Goal: Transaction & Acquisition: Subscribe to service/newsletter

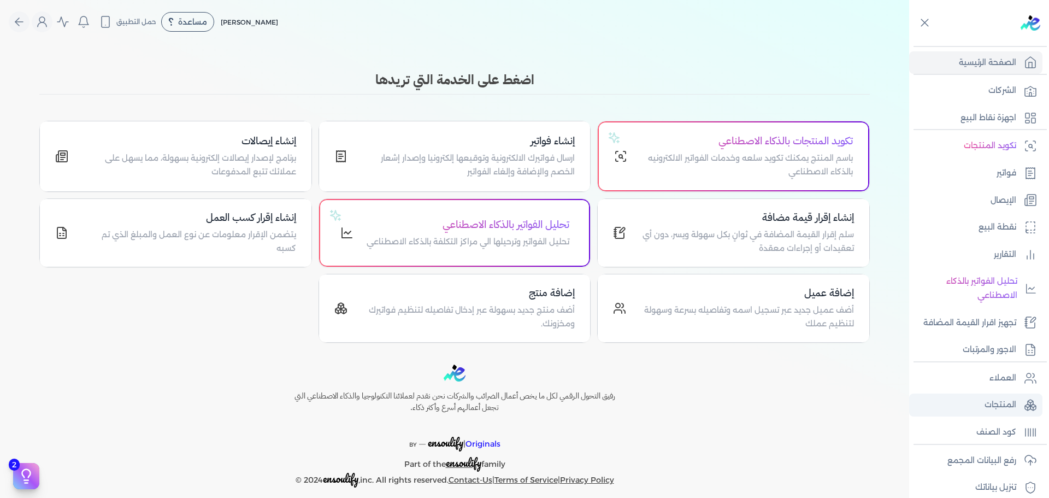
scroll to position [92, 0]
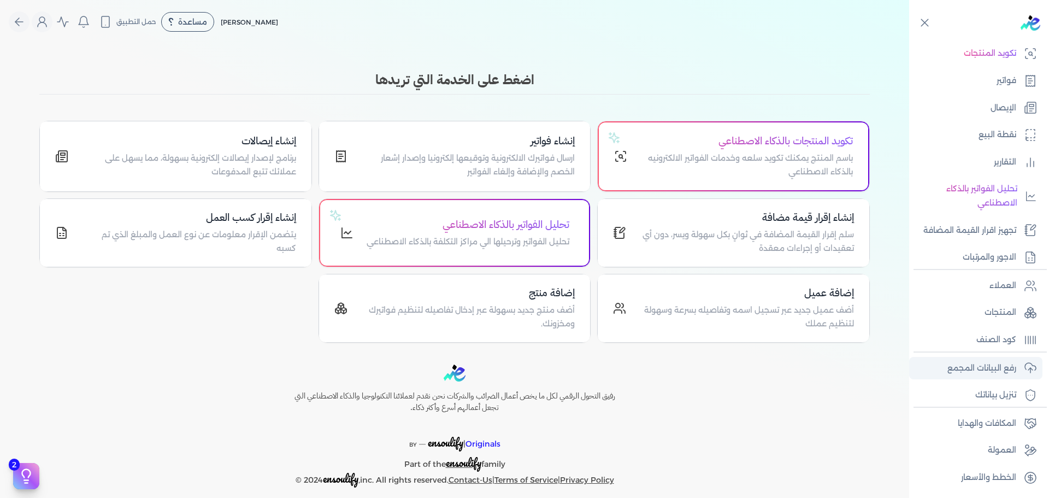
click at [972, 370] on p "رفع البيانات المجمع" at bounding box center [981, 368] width 69 height 14
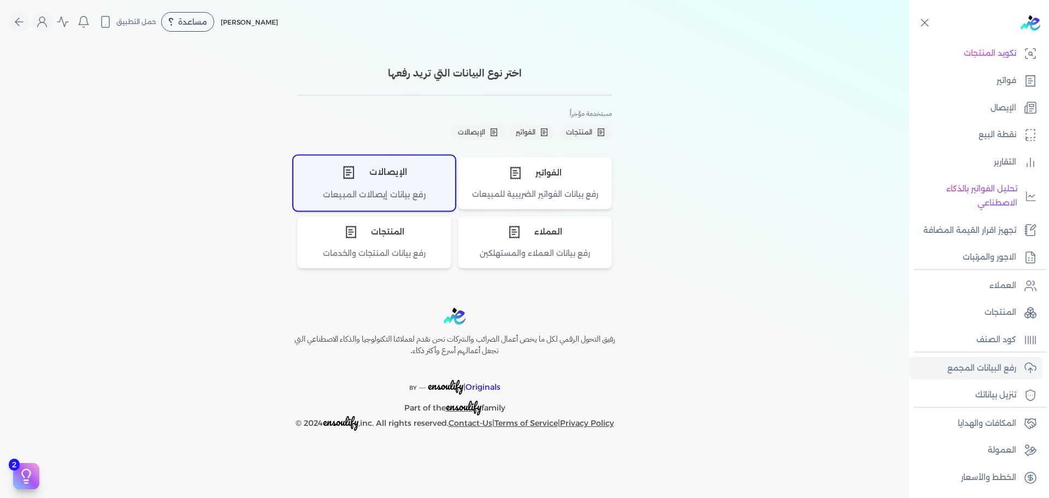
click at [366, 196] on div "رفع بيانات إيصالات المبيعات" at bounding box center [374, 198] width 161 height 21
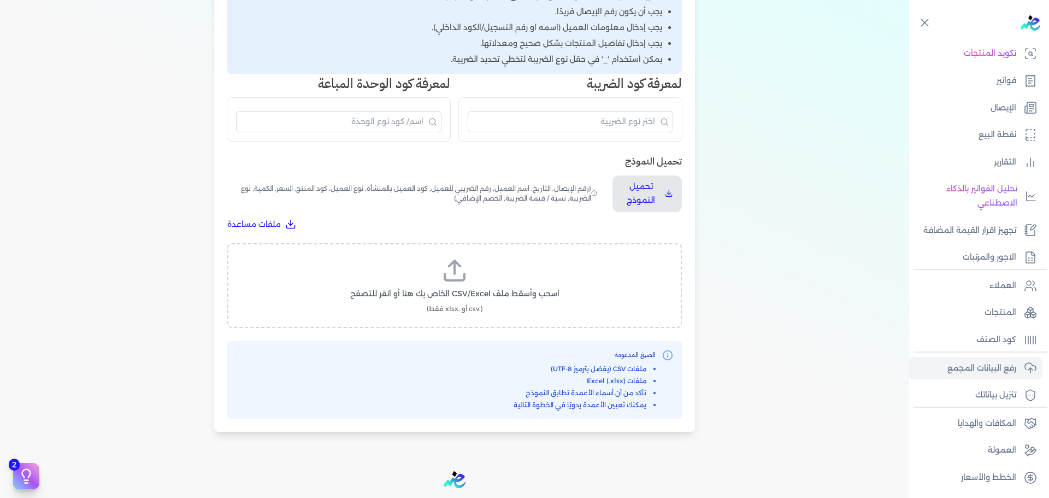
scroll to position [230, 0]
click at [636, 201] on p "تحميل النموذج" at bounding box center [640, 193] width 39 height 28
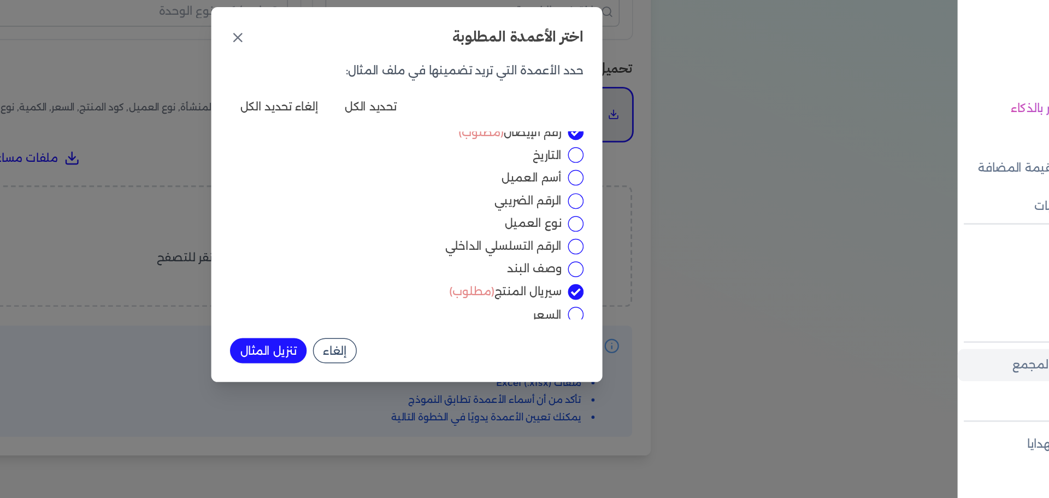
scroll to position [0, 0]
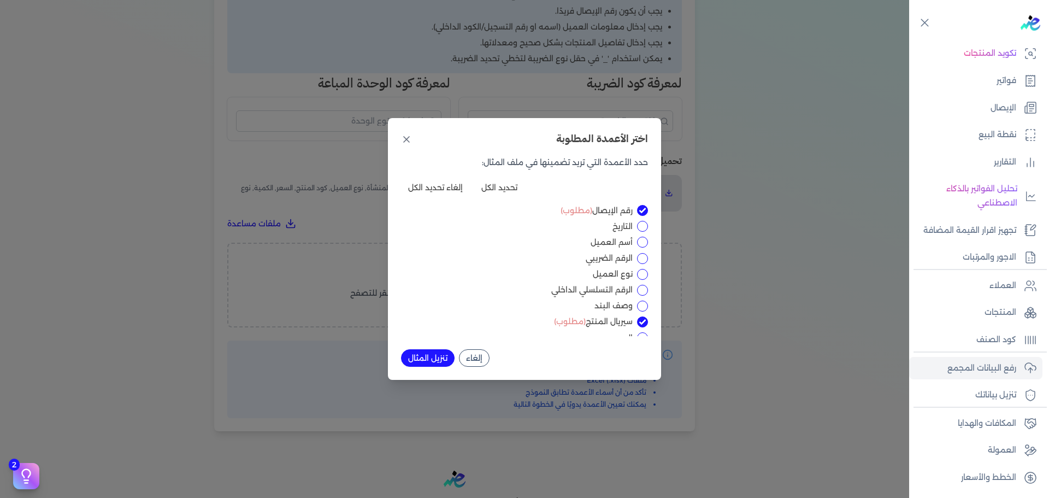
click at [892, 49] on div "اختر الأعمدة المطلوبة حدد الأعمدة التي تريد تضمينها في ملف المثال: تحديد الكل إ…" at bounding box center [524, 249] width 1049 height 498
click at [923, 19] on icon at bounding box center [925, 23] width 14 height 14
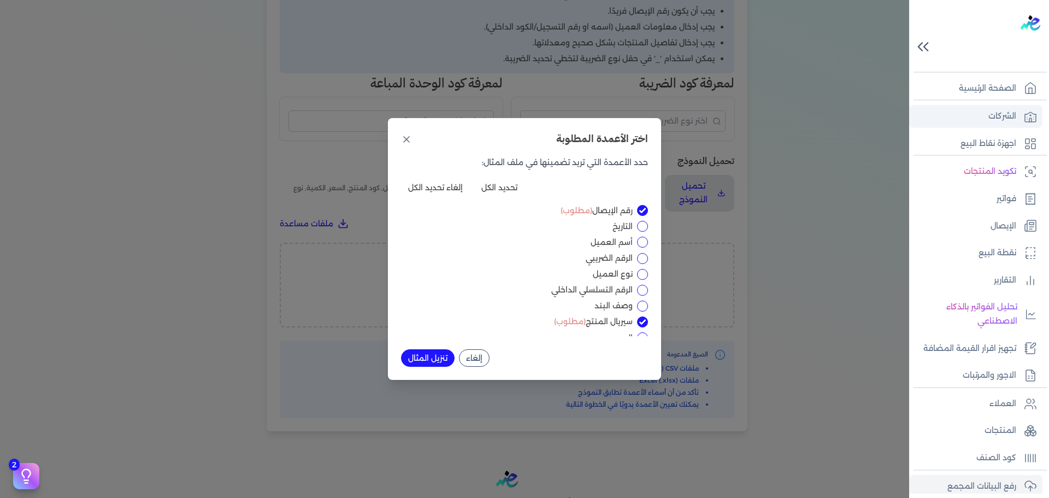
click at [1001, 114] on p "الشركات" at bounding box center [1002, 116] width 28 height 14
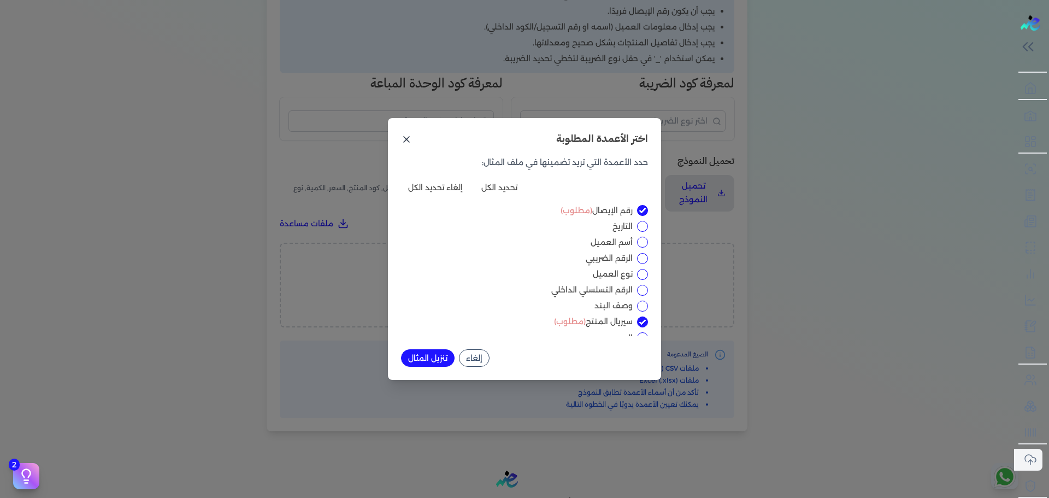
click at [406, 143] on icon at bounding box center [406, 139] width 11 height 11
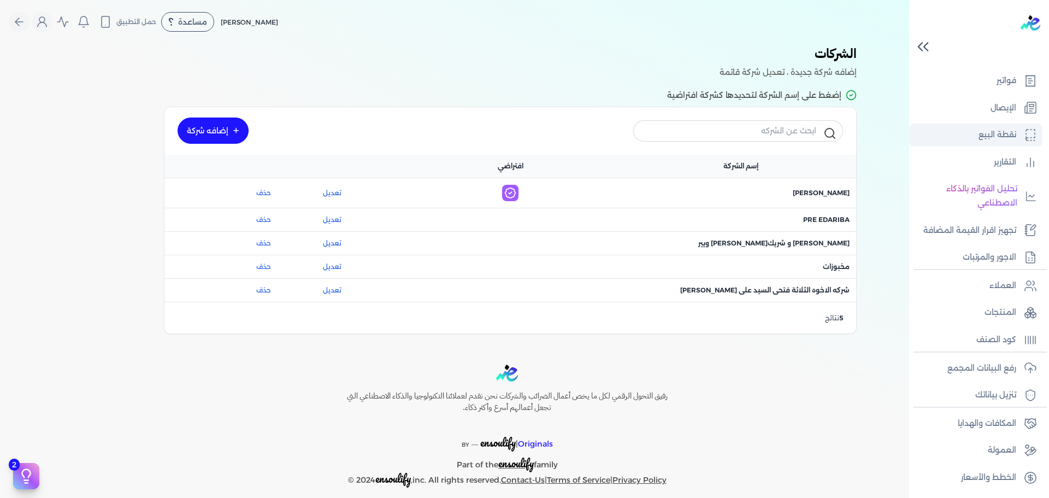
scroll to position [118, 0]
click at [999, 369] on p "رفع البيانات المجمع" at bounding box center [981, 368] width 69 height 14
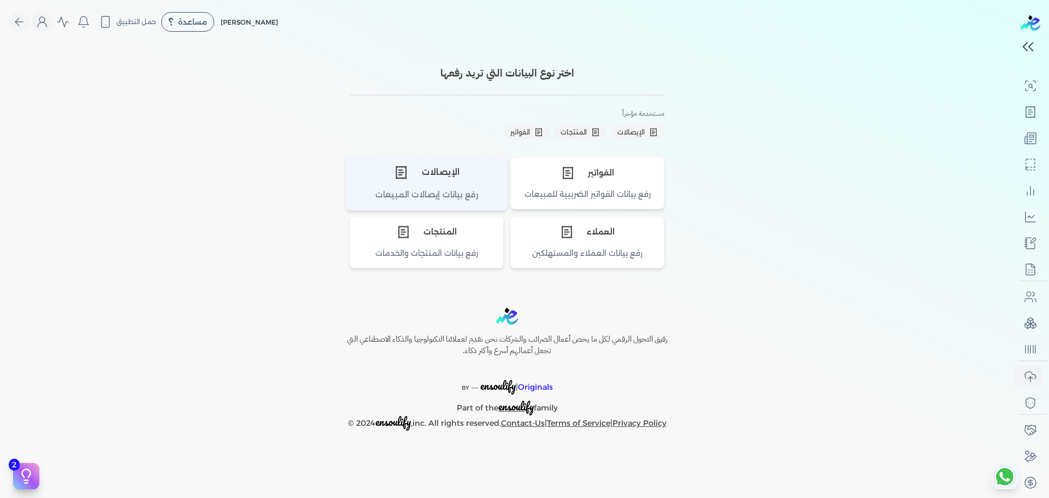
scroll to position [83, 0]
click at [398, 188] on div "الإيصالات" at bounding box center [426, 172] width 161 height 33
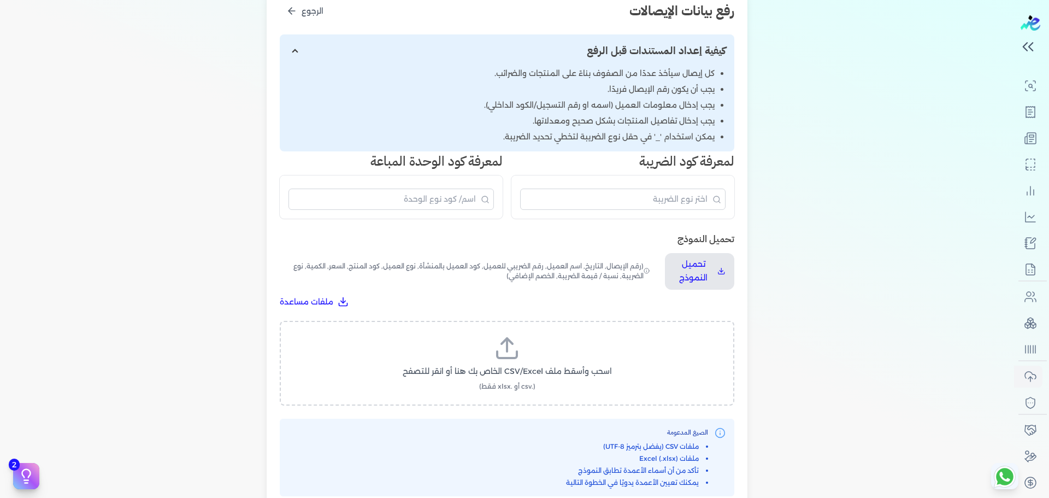
scroll to position [179, 0]
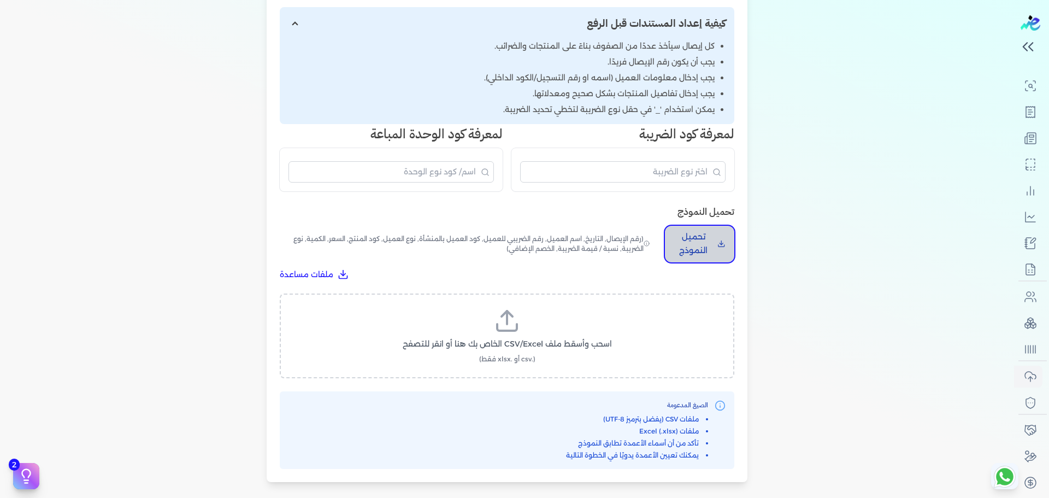
click at [720, 237] on button "تحميل النموذج" at bounding box center [699, 244] width 69 height 37
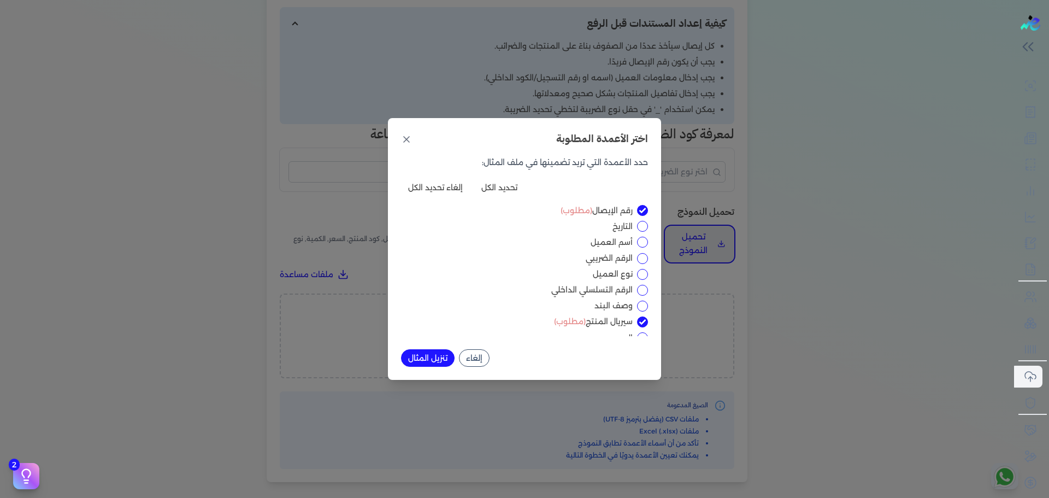
scroll to position [75, 0]
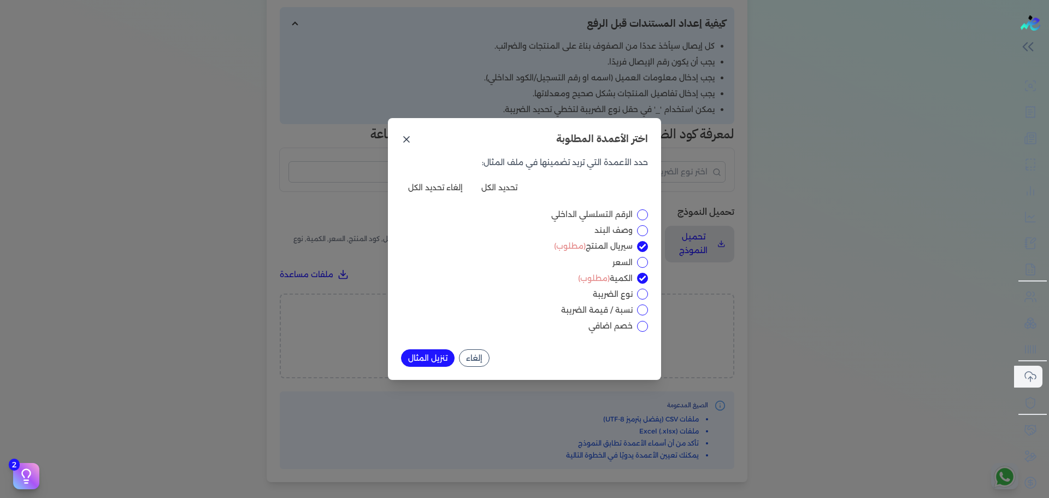
click at [401, 142] on icon at bounding box center [406, 139] width 11 height 11
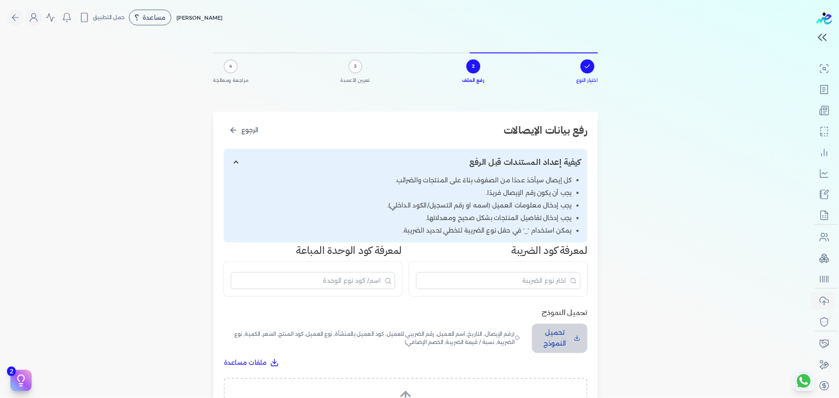
scroll to position [127, 0]
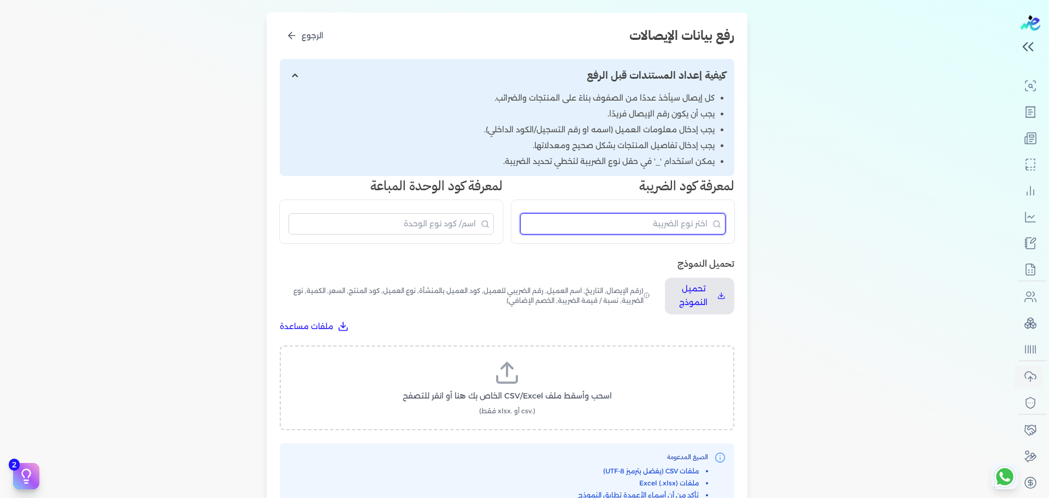
click at [652, 222] on input "البحث" at bounding box center [622, 223] width 205 height 21
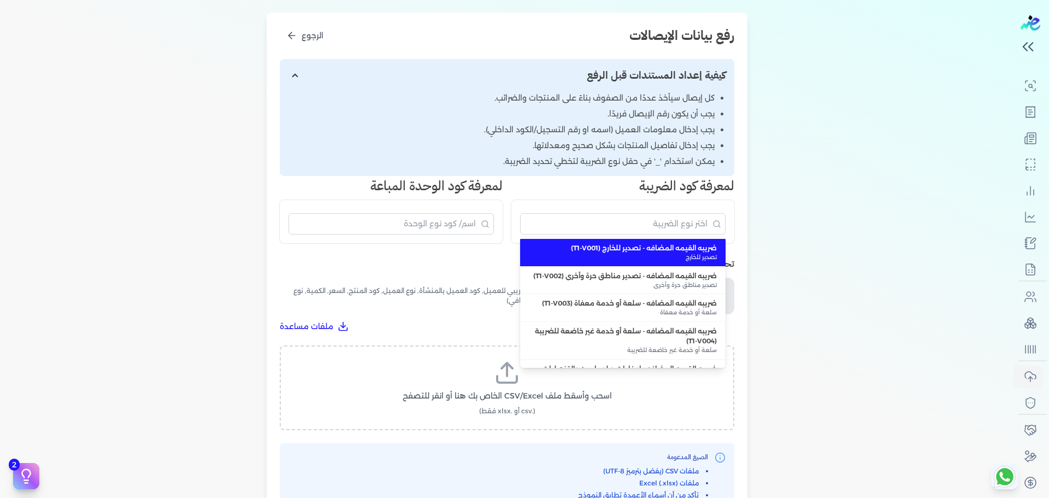
click at [583, 247] on span "ضريبه القيمه المضافه - تصدير للخارج (T1-V001)" at bounding box center [623, 248] width 188 height 10
type input "ضريبه القيمه المضافه - تصدير للخارج (T1-V001)"
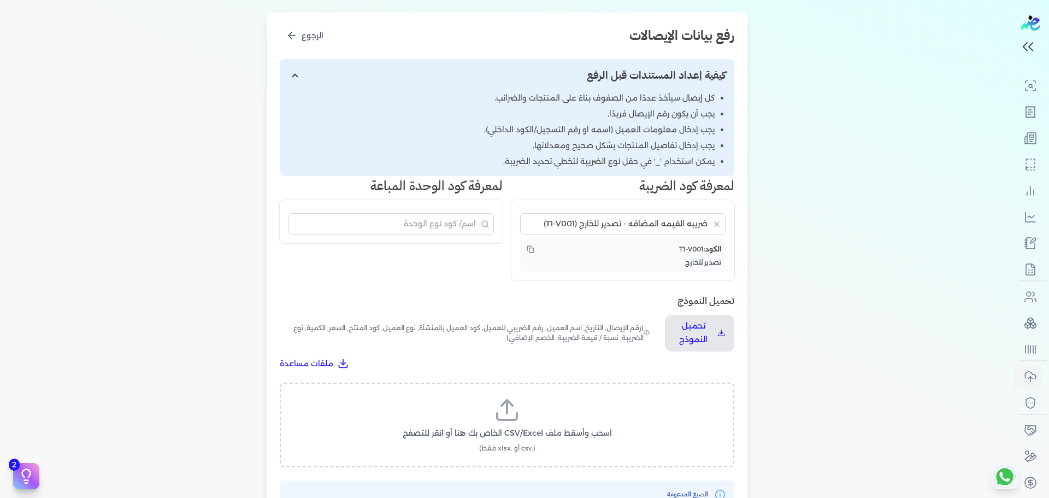
click at [698, 249] on span "T1-V001" at bounding box center [691, 249] width 25 height 8
click at [695, 249] on span "T1-V001" at bounding box center [691, 249] width 25 height 8
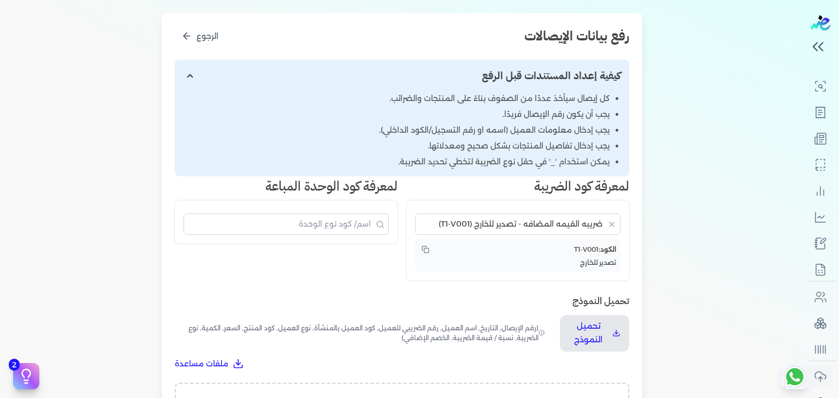
click at [312, 235] on div "ملي فولت (2Z) ملي فولت ملي امبير (4K) ملي امبير ميكروفاراد (4O) ميكروفاراد جيجا…" at bounding box center [286, 222] width 223 height 43
click at [323, 223] on input "البحث" at bounding box center [286, 224] width 205 height 21
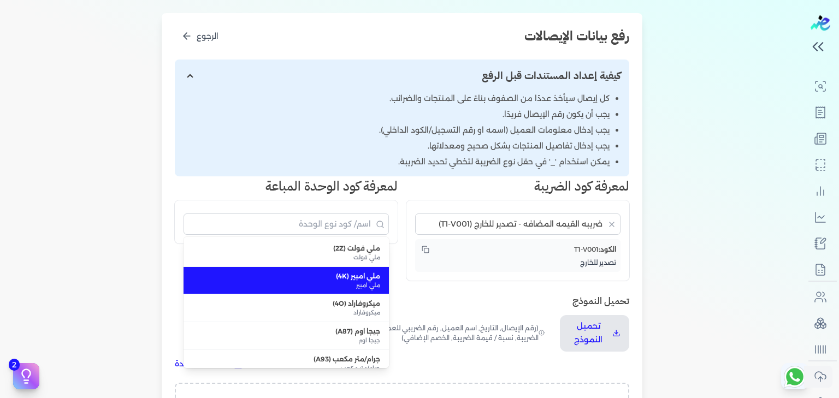
click at [333, 282] on span "ملي امبير" at bounding box center [286, 285] width 188 height 9
type input "ملي امبير (4K)"
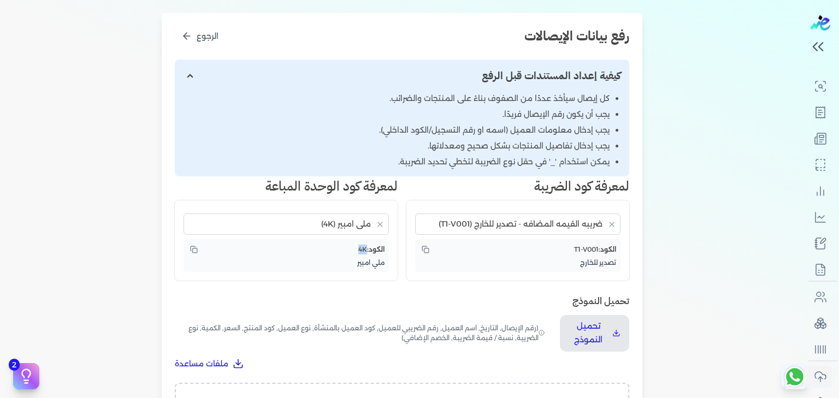
drag, startPoint x: 367, startPoint y: 247, endPoint x: 357, endPoint y: 250, distance: 10.7
click at [357, 250] on div "الكود: 4K" at bounding box center [286, 250] width 197 height 12
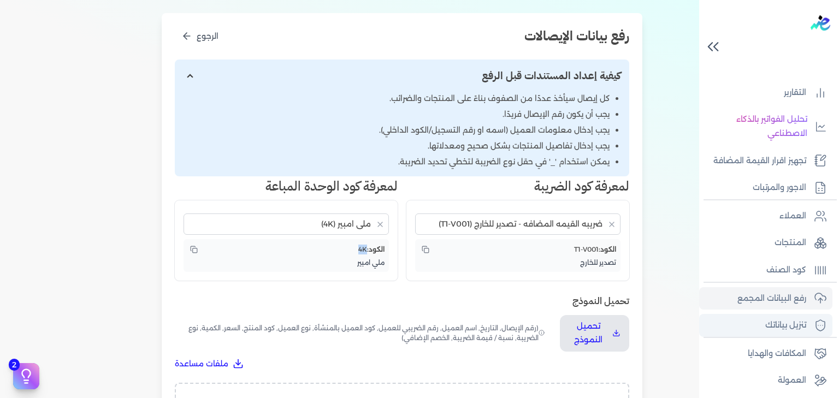
scroll to position [216, 0]
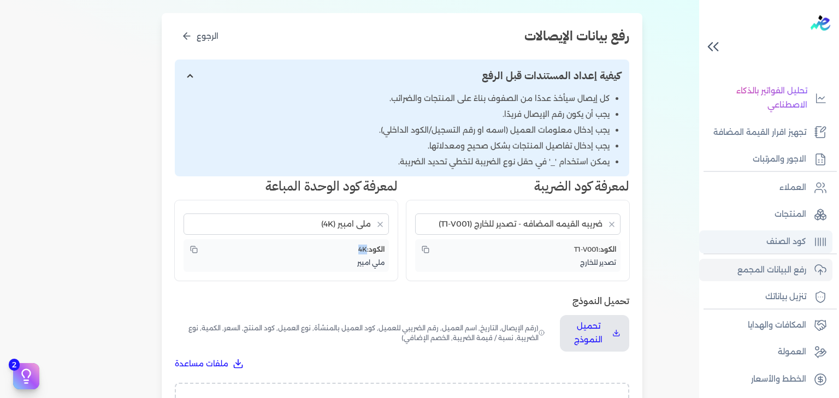
click at [775, 240] on p "كود الصنف" at bounding box center [787, 242] width 40 height 14
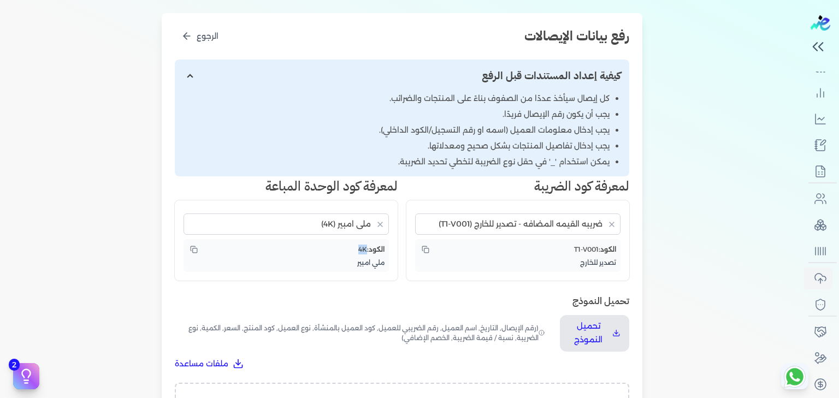
scroll to position [0, 0]
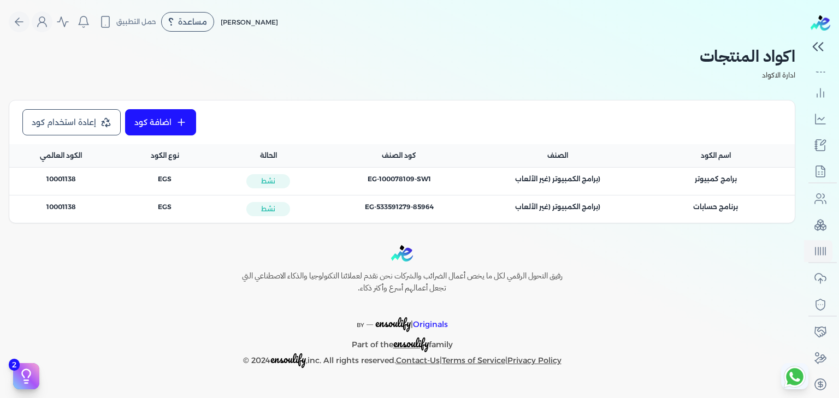
drag, startPoint x: 135, startPoint y: 177, endPoint x: 116, endPoint y: 179, distance: 18.7
click at [199, 179] on div "نوع كود الصنف : EGS" at bounding box center [165, 179] width 91 height 10
click at [63, 177] on span "الكود العام : 10001138" at bounding box center [61, 179] width 30 height 10
drag, startPoint x: 362, startPoint y: 181, endPoint x: 429, endPoint y: 181, distance: 66.7
click at [429, 181] on div "كود الصنف : EG-100078109-SW1" at bounding box center [399, 179] width 132 height 10
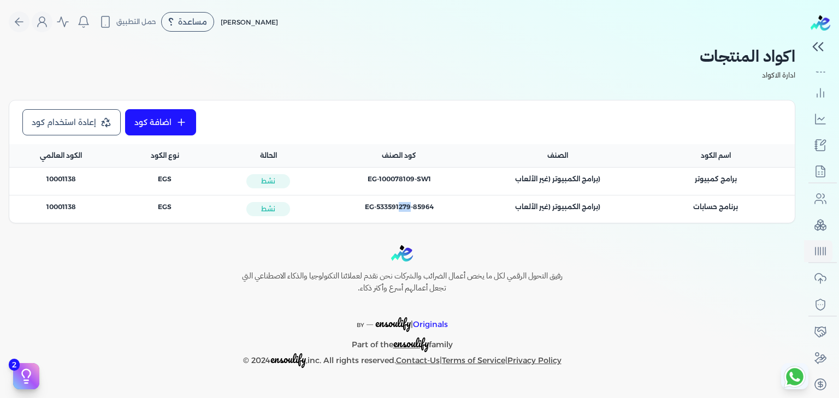
drag, startPoint x: 408, startPoint y: 209, endPoint x: 396, endPoint y: 209, distance: 11.5
click at [396, 209] on span "كود الصنف : EG-533591279-85964" at bounding box center [399, 207] width 69 height 10
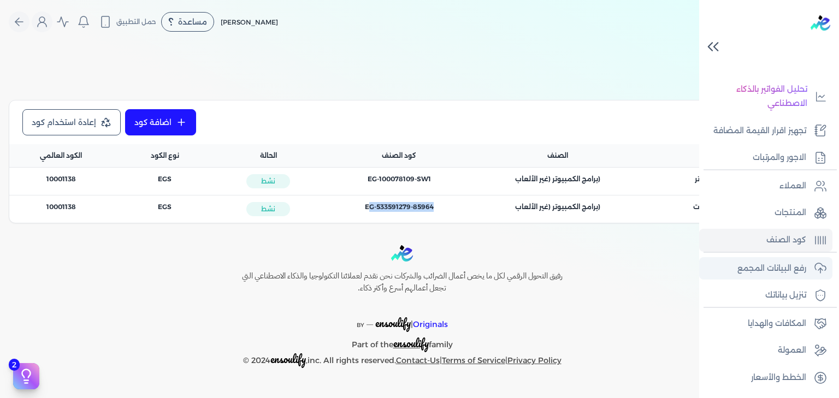
scroll to position [186, 0]
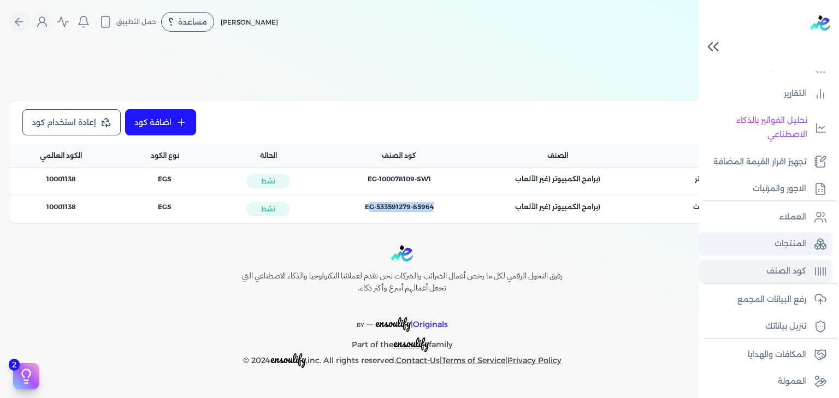
click at [789, 251] on link "المنتجات" at bounding box center [765, 244] width 133 height 23
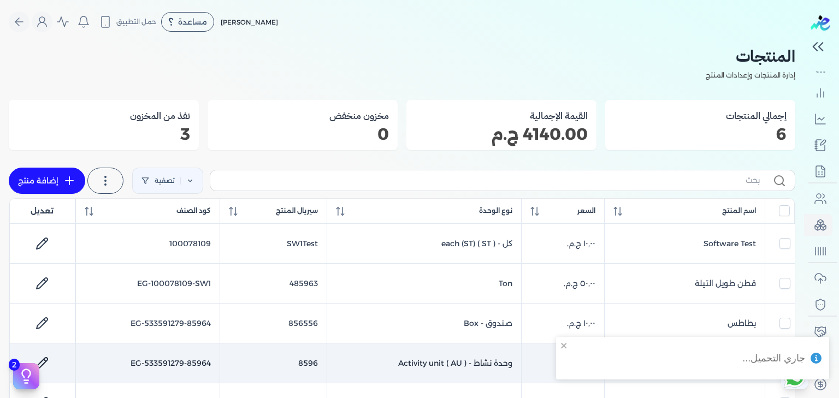
scroll to position [102, 0]
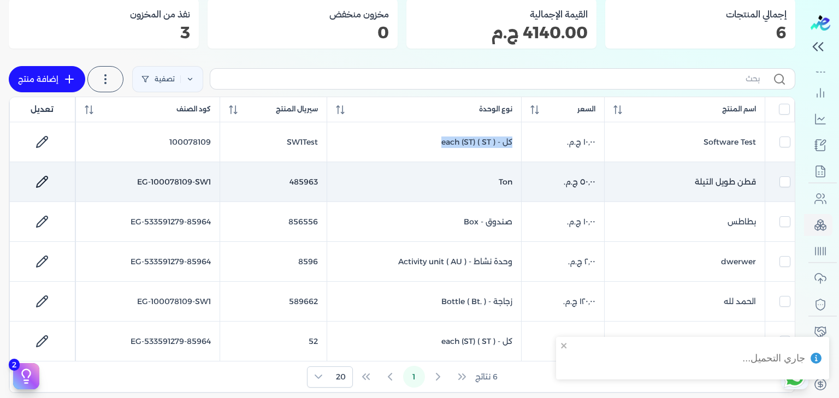
drag, startPoint x: 429, startPoint y: 136, endPoint x: 503, endPoint y: 168, distance: 80.5
click at [514, 149] on td "كل - each (ST) ( ST )" at bounding box center [424, 142] width 194 height 40
checkbox input "true"
checkbox input "false"
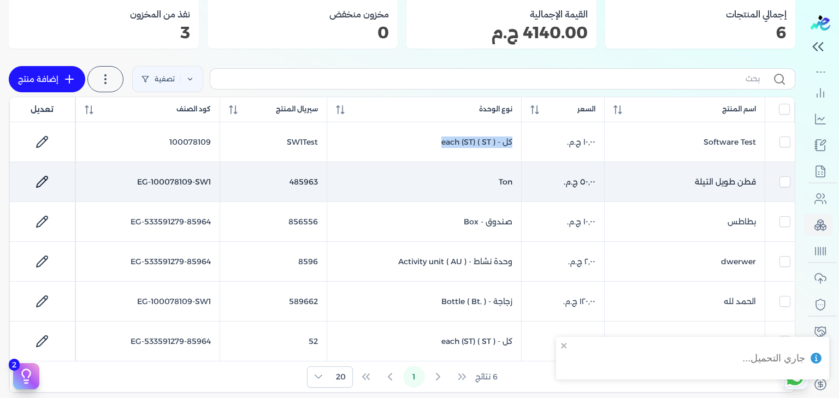
checkbox input "false"
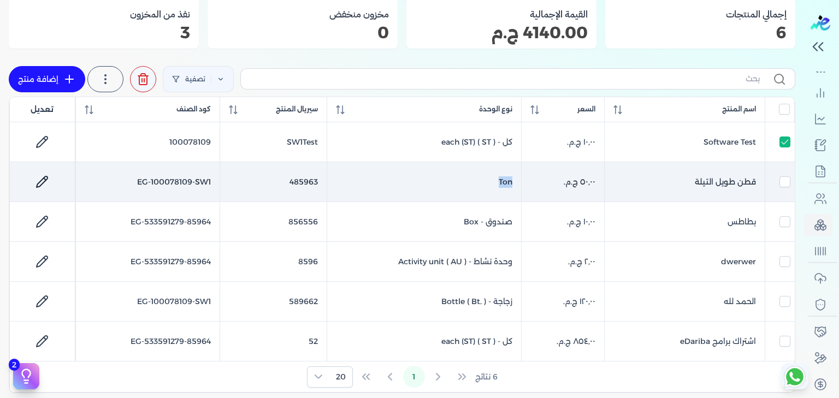
drag, startPoint x: 463, startPoint y: 192, endPoint x: 518, endPoint y: 187, distance: 55.5
click at [518, 187] on td "Ton" at bounding box center [424, 182] width 194 height 40
checkbox input "true"
checkbox input "false"
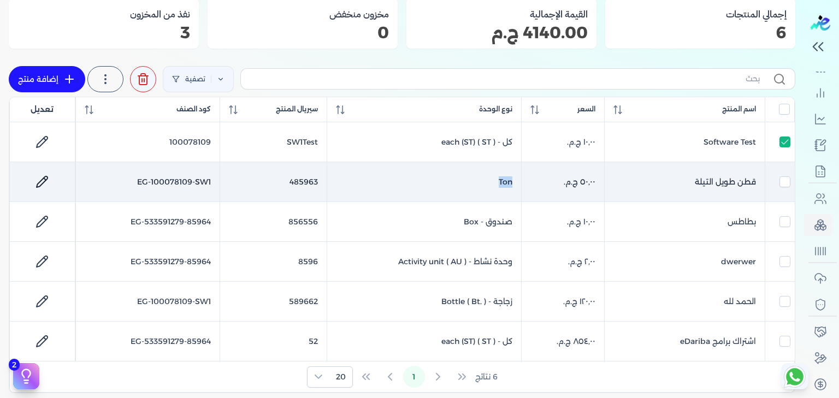
checkbox input "false"
click at [721, 177] on td "قطن طويل التيلة" at bounding box center [685, 182] width 161 height 40
checkbox input "true"
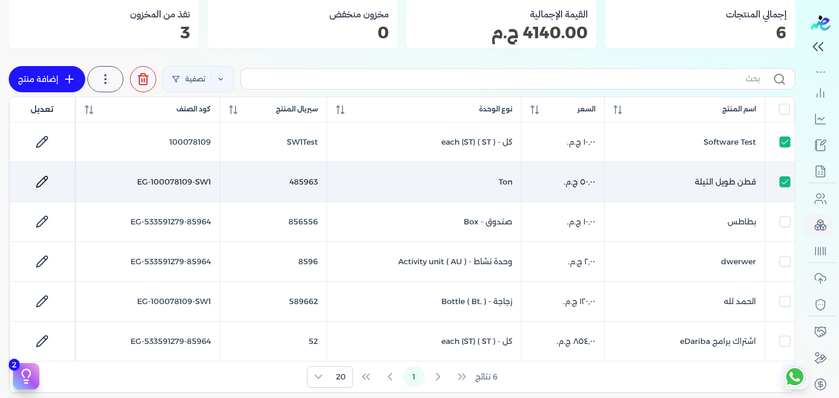
checkbox input "false"
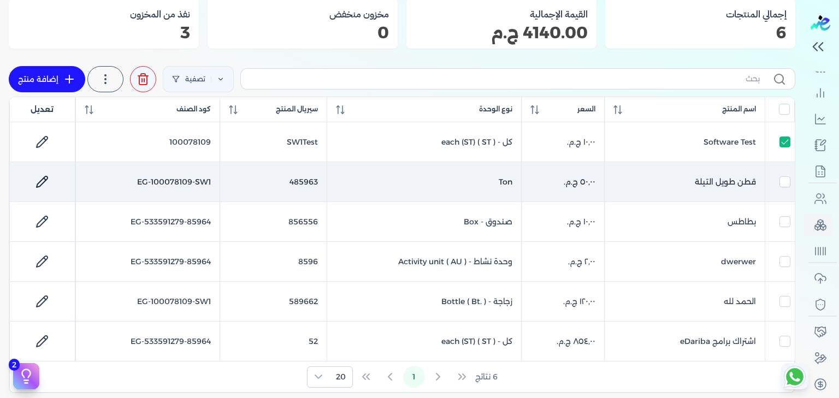
click at [52, 177] on link at bounding box center [42, 182] width 26 height 26
select select "EGS"
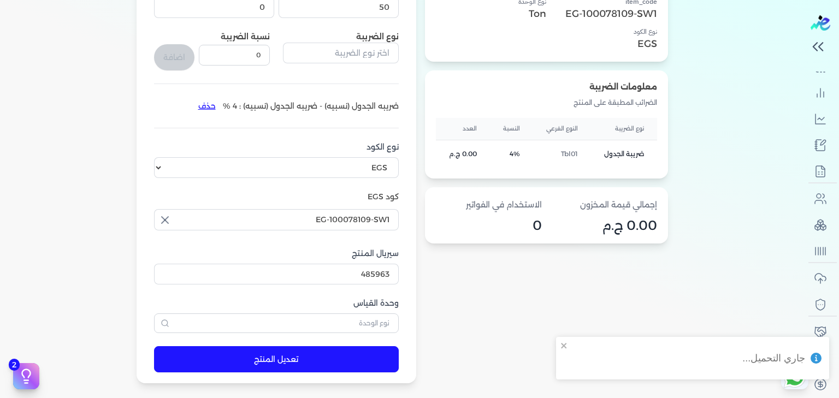
scroll to position [306, 0]
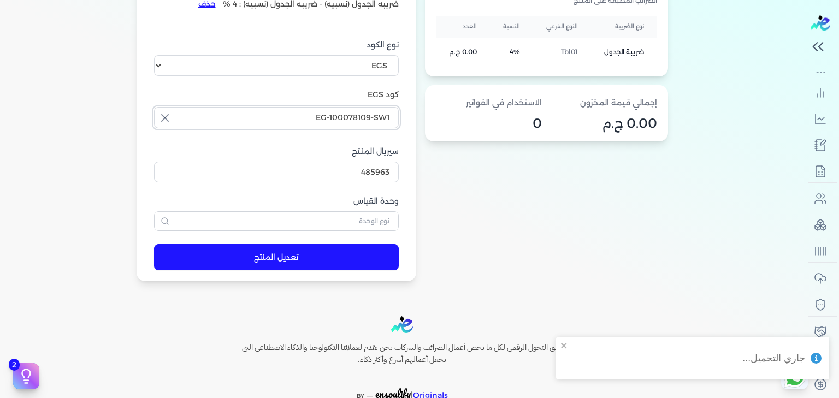
click at [362, 118] on input "EG-100078109-SW1" at bounding box center [276, 117] width 245 height 21
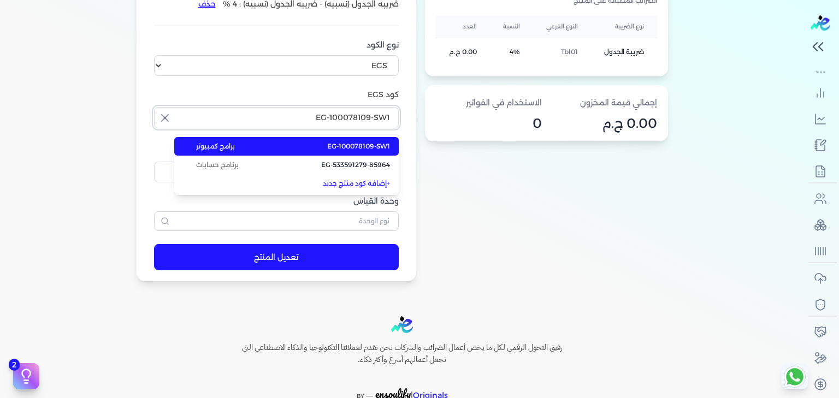
click at [362, 118] on input "EG-100078109-SW1" at bounding box center [276, 117] width 245 height 21
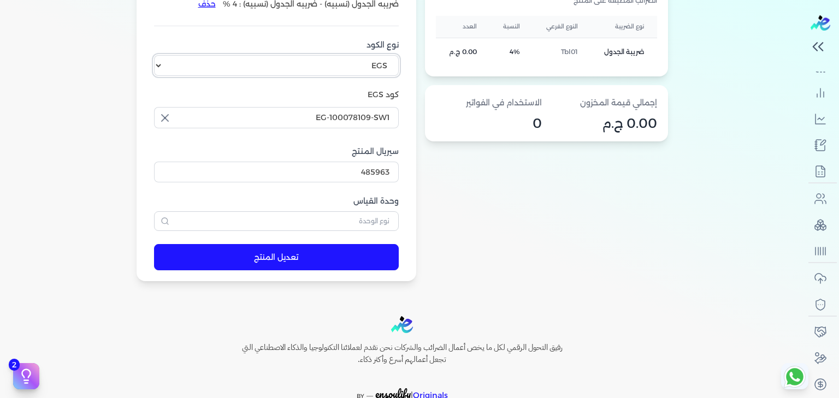
click at [347, 62] on select "اختر نوع الكود EGS GS1" at bounding box center [276, 65] width 245 height 21
click at [374, 119] on input "EG-100078109-SW1" at bounding box center [276, 117] width 245 height 21
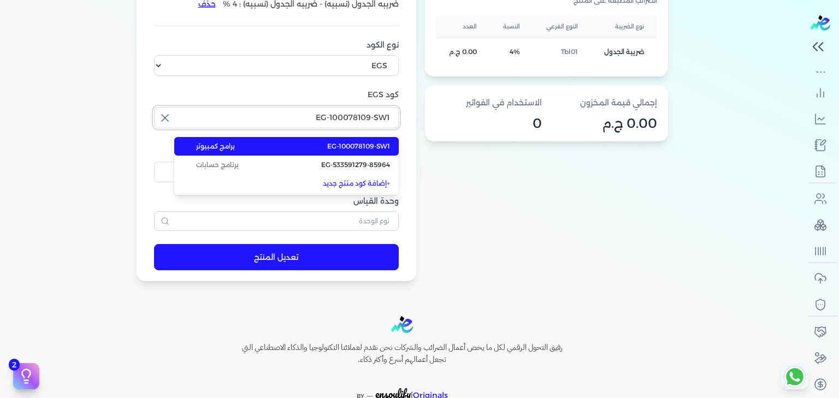
click at [374, 119] on input "EG-100078109-SW1" at bounding box center [276, 117] width 245 height 21
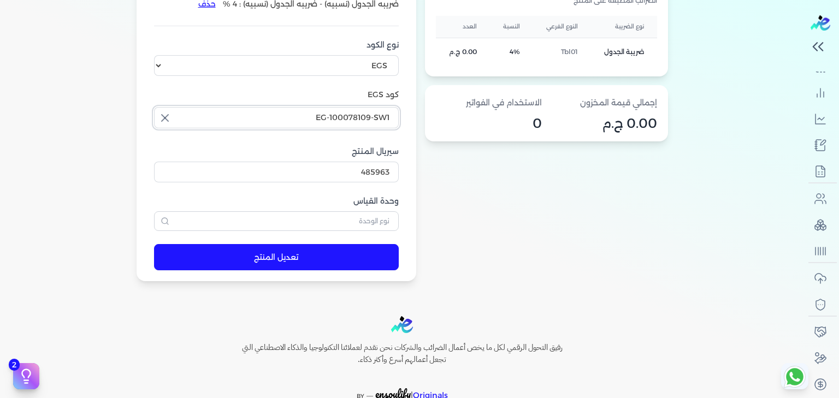
click at [374, 119] on input "EG-100078109-SW1" at bounding box center [276, 117] width 245 height 21
type input "EG-100078109-SW1"
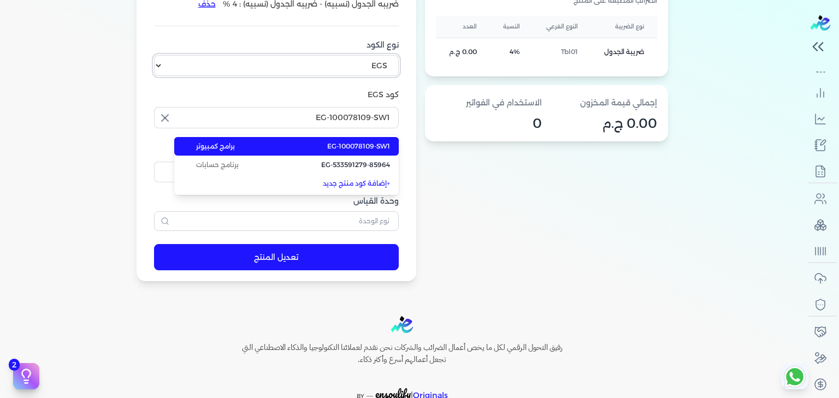
click at [371, 72] on select "اختر نوع الكود EGS GS1" at bounding box center [276, 65] width 245 height 21
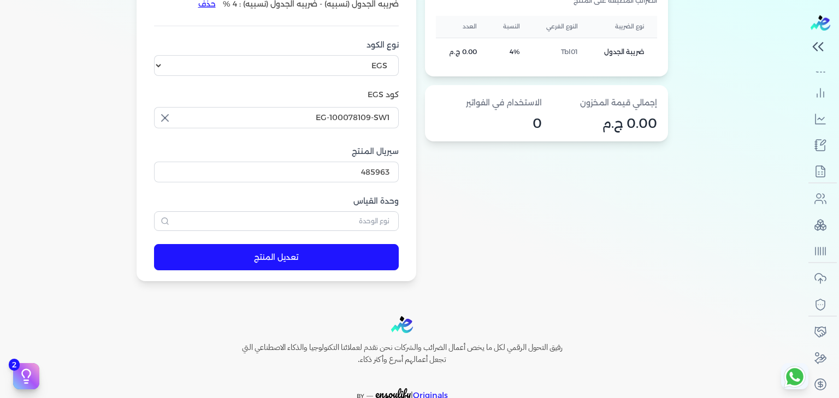
click at [52, 121] on div "معلومات المنتج اسم المنتج قطن طويل التيلة الكود الداخلي 485963 item_code EG-100…" at bounding box center [402, 44] width 787 height 475
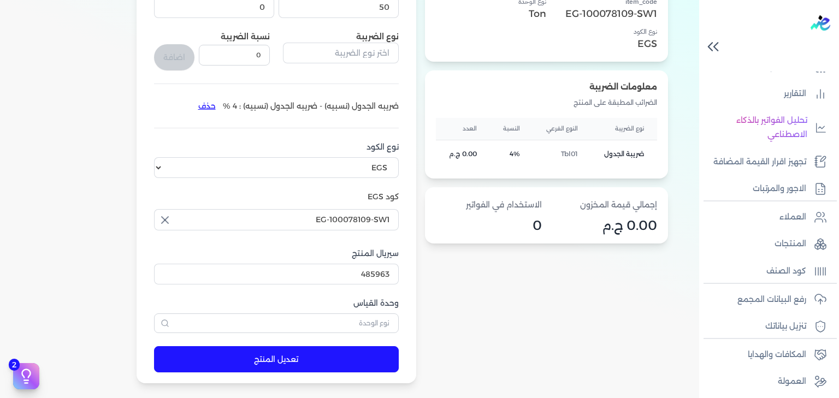
scroll to position [181, 0]
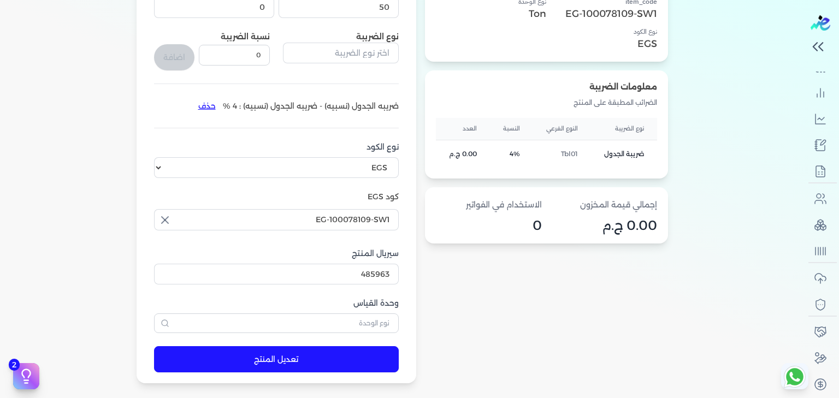
click at [105, 129] on div "معلومات المنتج اسم المنتج قطن طويل التيلة الكود الداخلي 485963 item_code EG-100…" at bounding box center [402, 146] width 787 height 475
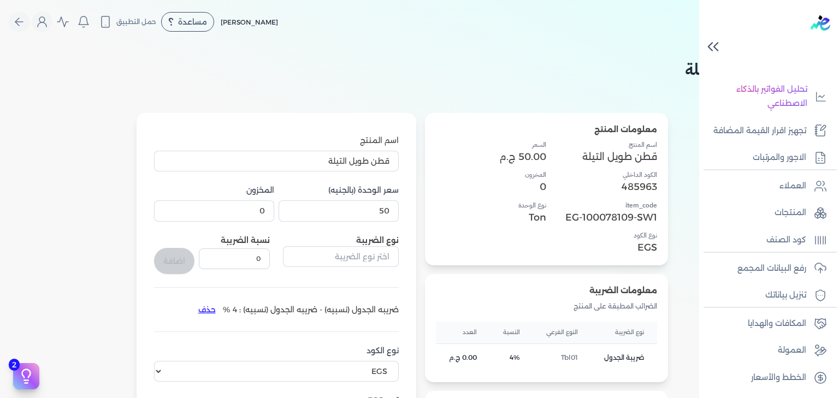
scroll to position [186, 0]
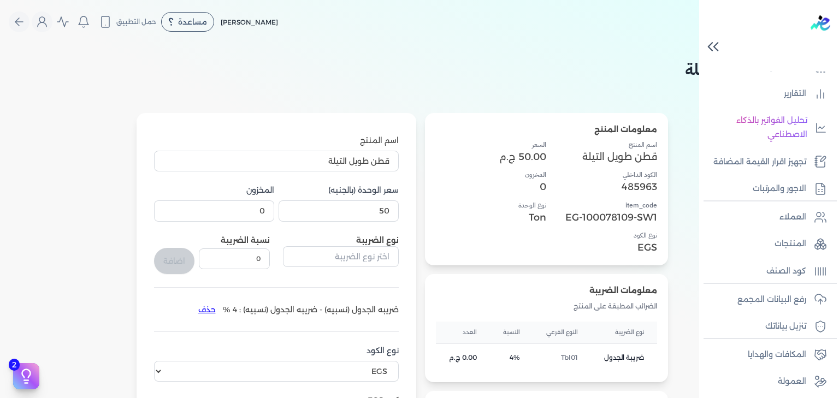
click at [715, 50] on icon at bounding box center [713, 46] width 19 height 19
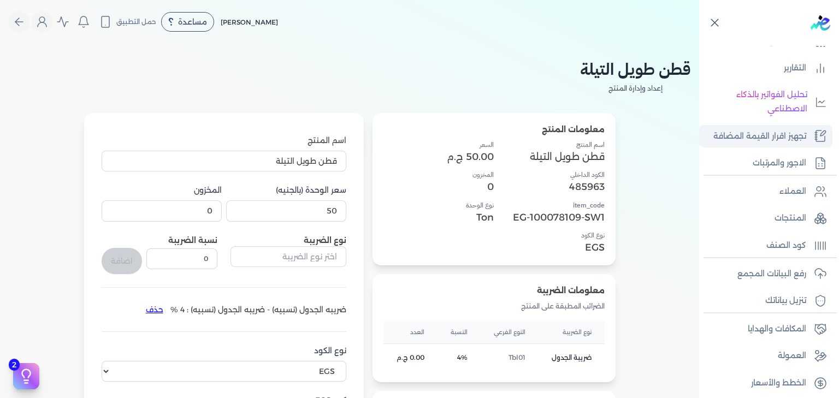
scroll to position [0, 0]
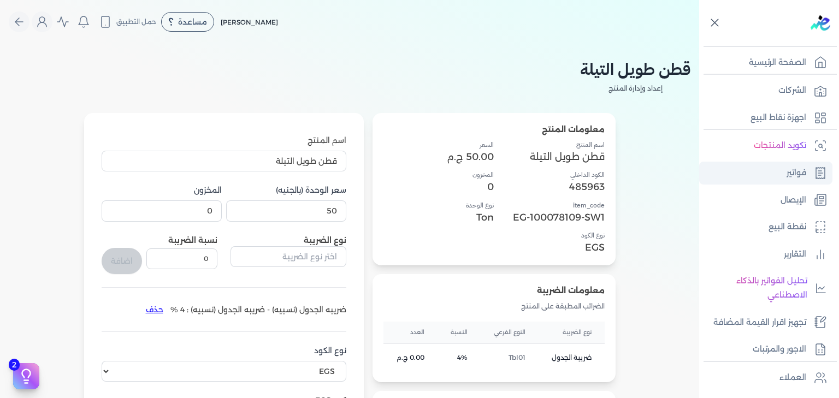
click at [790, 173] on p "فواتير" at bounding box center [797, 173] width 20 height 14
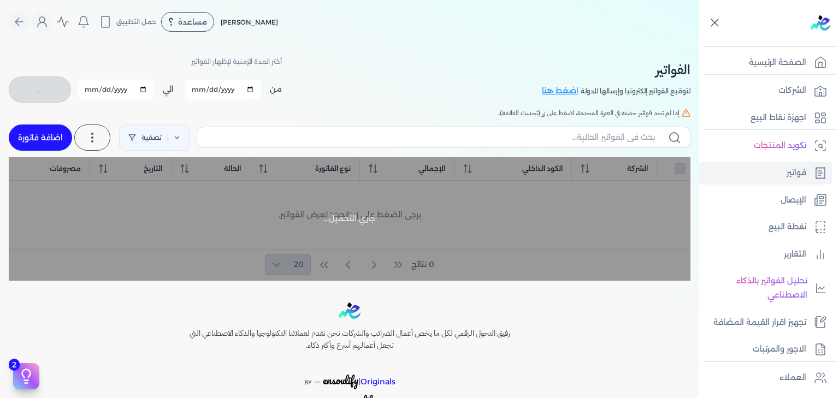
checkbox input "false"
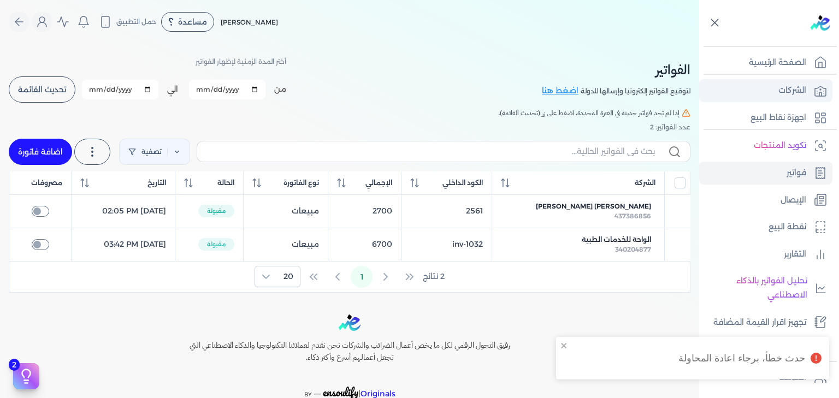
click at [799, 94] on p "الشركات" at bounding box center [793, 91] width 28 height 14
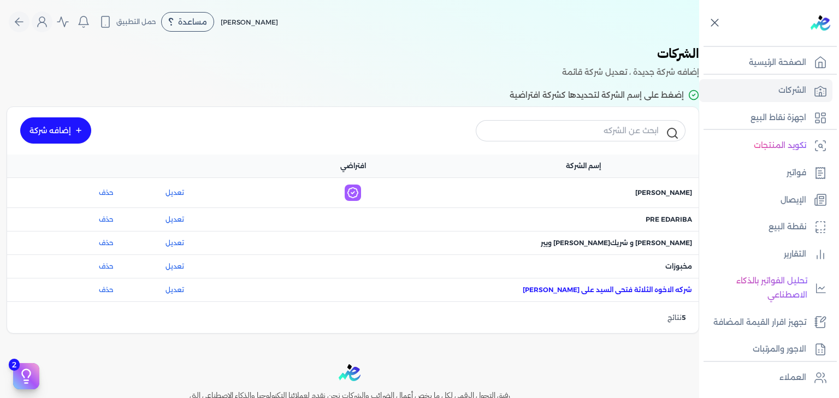
click at [637, 287] on span "اسم الشركة : شركه الاخوه الثلاثة فتحى السيد على [PERSON_NAME]" at bounding box center [607, 290] width 169 height 10
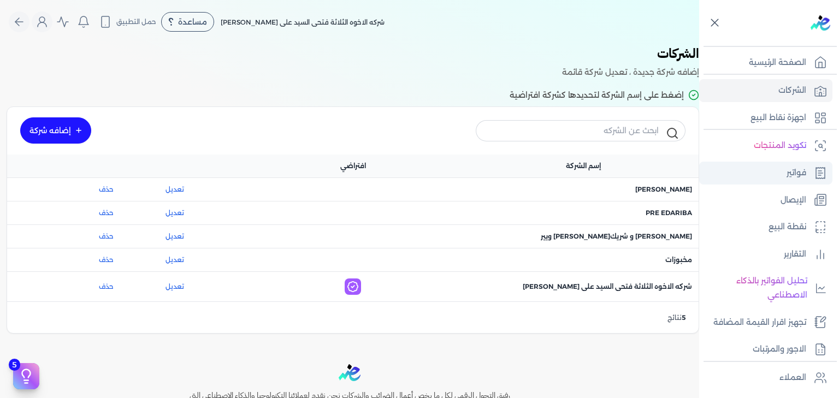
click at [758, 168] on link "فواتير" at bounding box center [765, 173] width 133 height 23
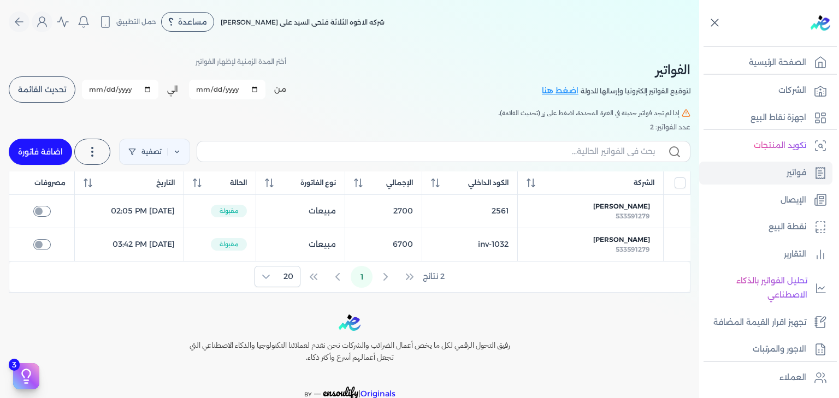
click at [60, 86] on span "تحديث القائمة" at bounding box center [42, 90] width 48 height 8
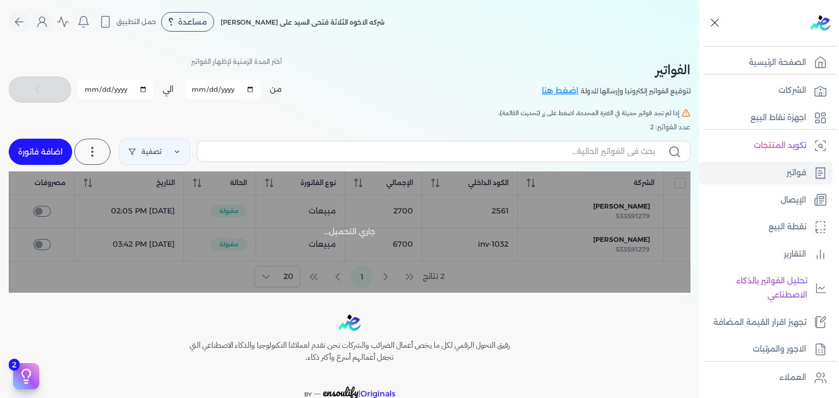
checkbox input "false"
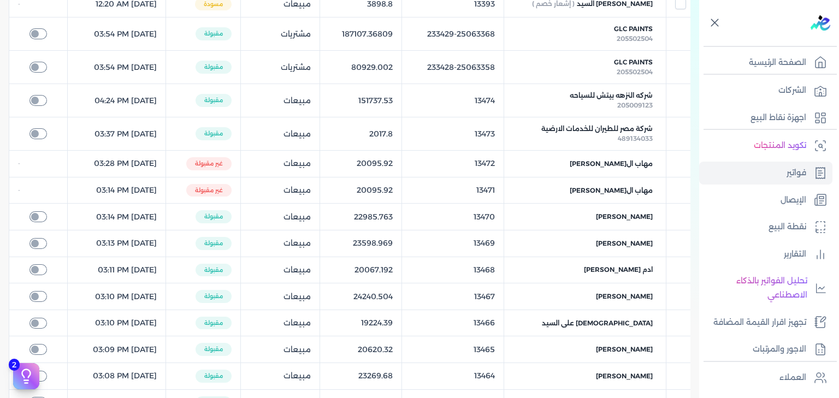
scroll to position [102, 0]
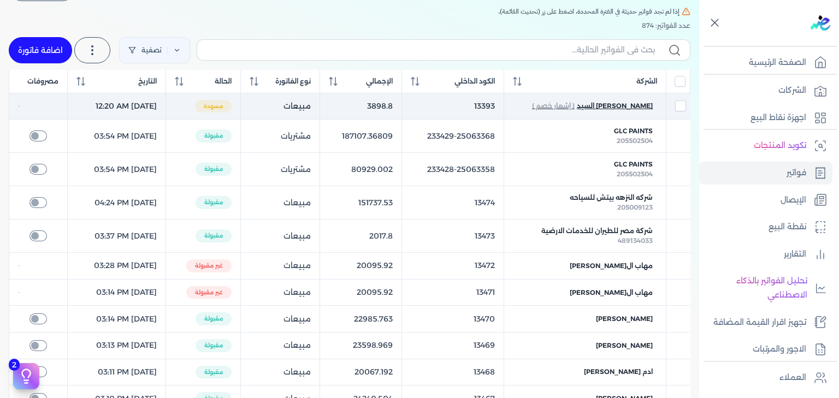
click at [610, 105] on span "[PERSON_NAME] السيد" at bounding box center [615, 106] width 76 height 10
checkbox input "true"
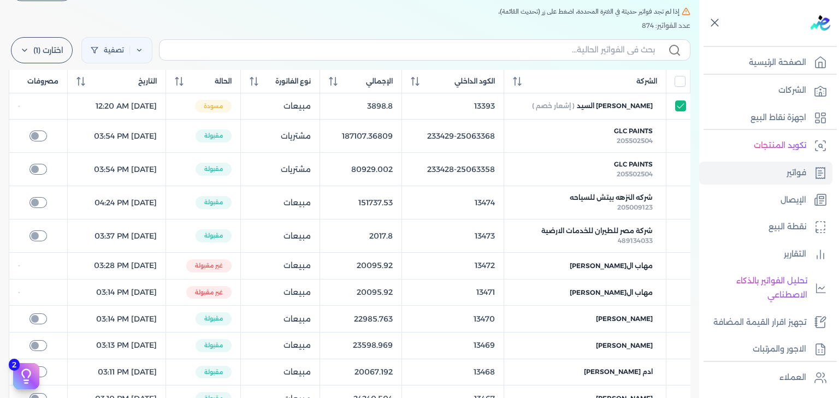
select select "EGP"
select select "B"
select select "EGS"
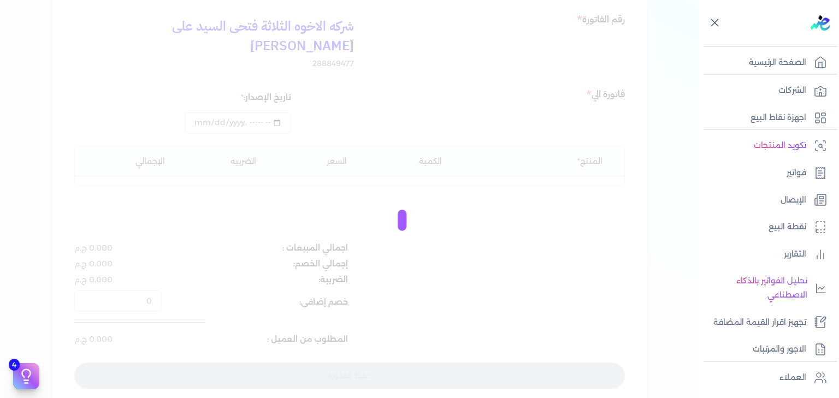
scroll to position [113, 0]
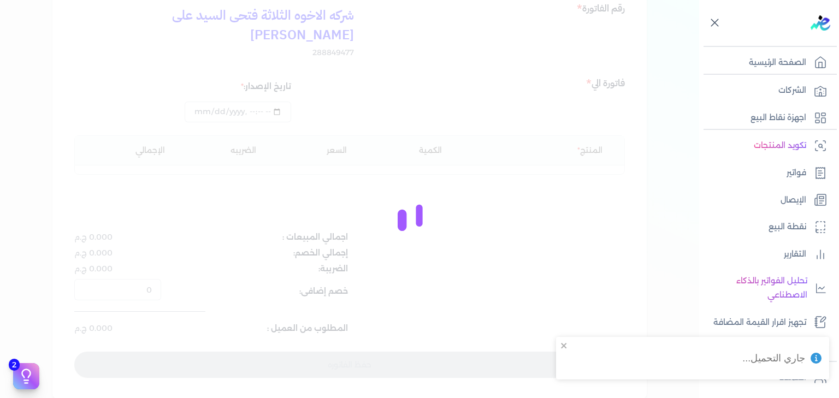
type input "[DATE]T00:20:40"
type input "[DATE]"
type input "7QTBD8GCWQYZ6BN1DP98MB3K10"
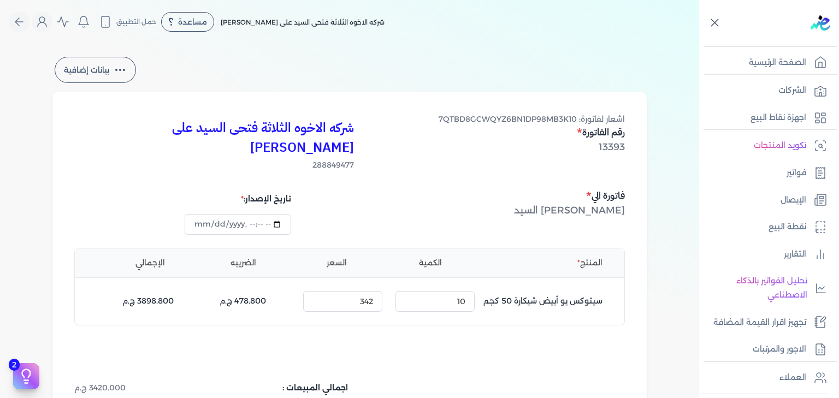
scroll to position [190, 0]
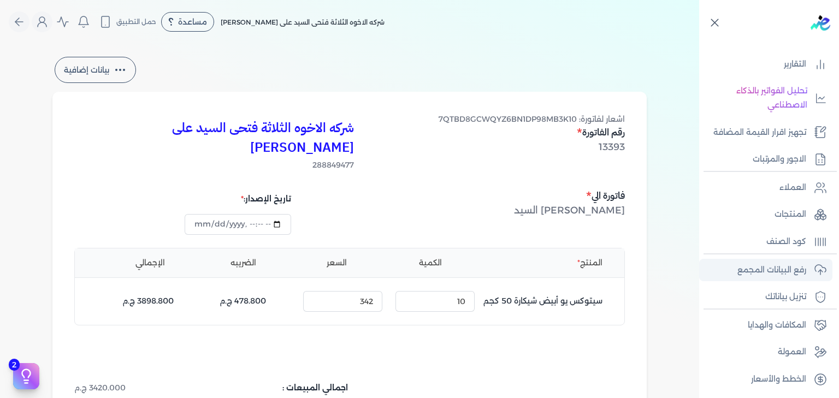
click at [782, 268] on p "رفع البيانات المجمع" at bounding box center [772, 270] width 69 height 14
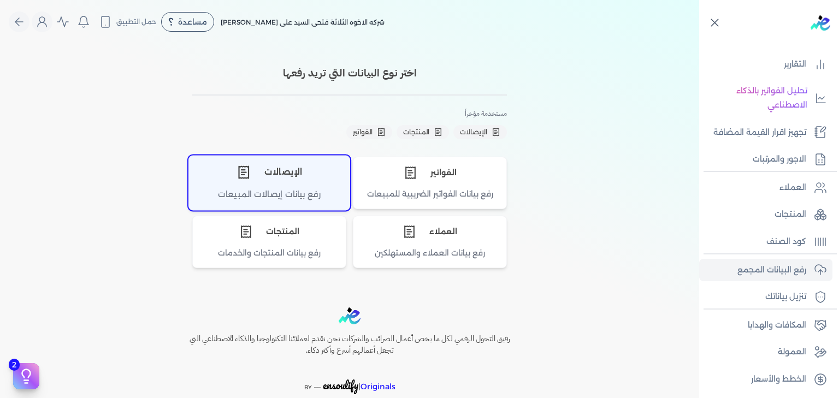
click at [288, 181] on div "الإيصالات" at bounding box center [269, 172] width 161 height 33
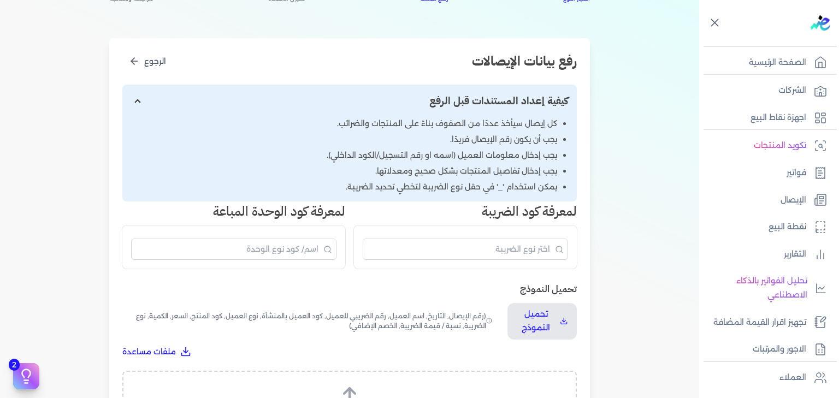
scroll to position [204, 0]
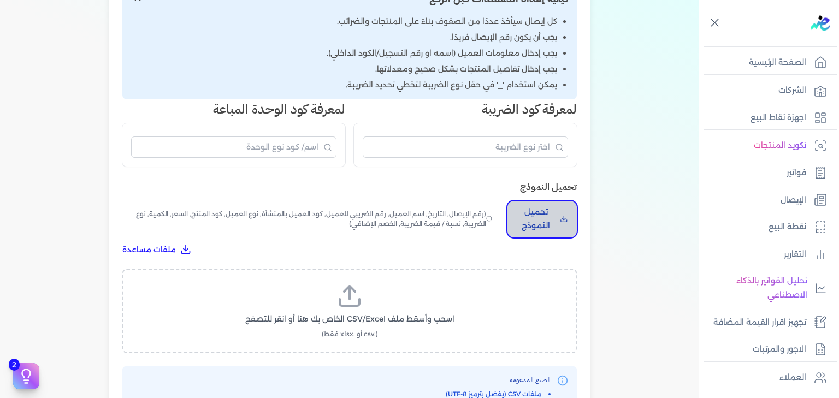
click at [543, 215] on p "تحميل النموذج" at bounding box center [535, 219] width 39 height 28
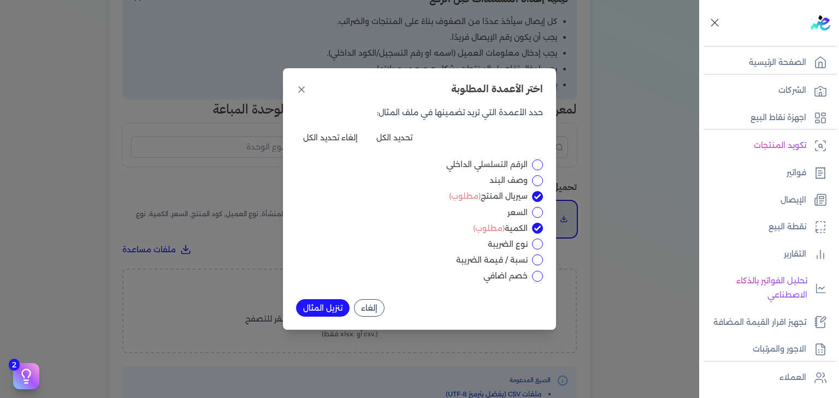
scroll to position [0, 0]
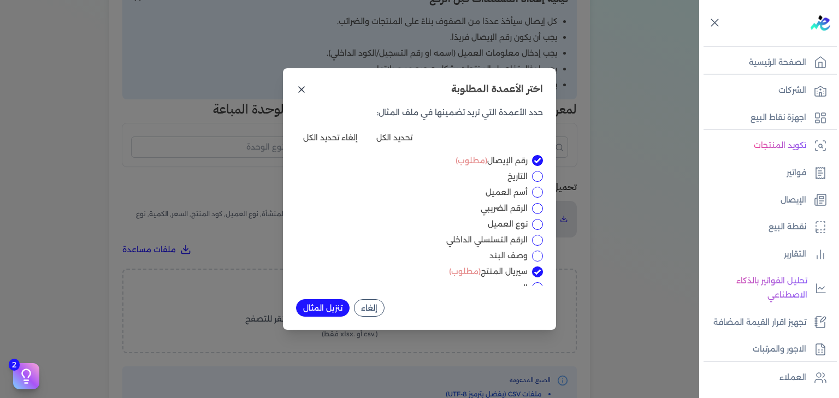
click at [297, 90] on icon at bounding box center [301, 89] width 11 height 11
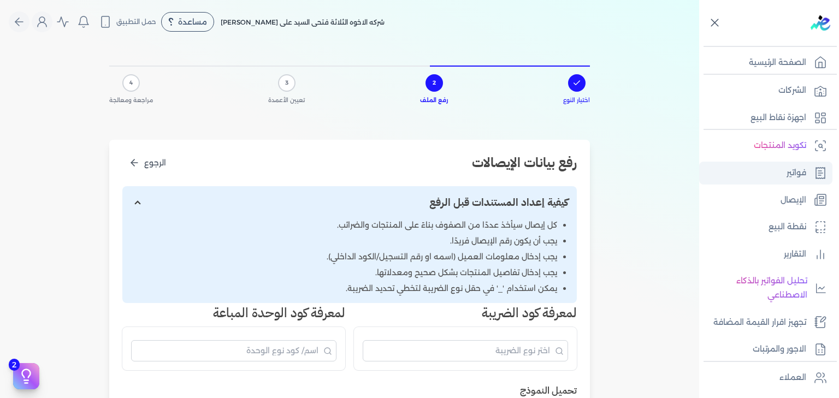
click at [792, 179] on p "فواتير" at bounding box center [797, 173] width 20 height 14
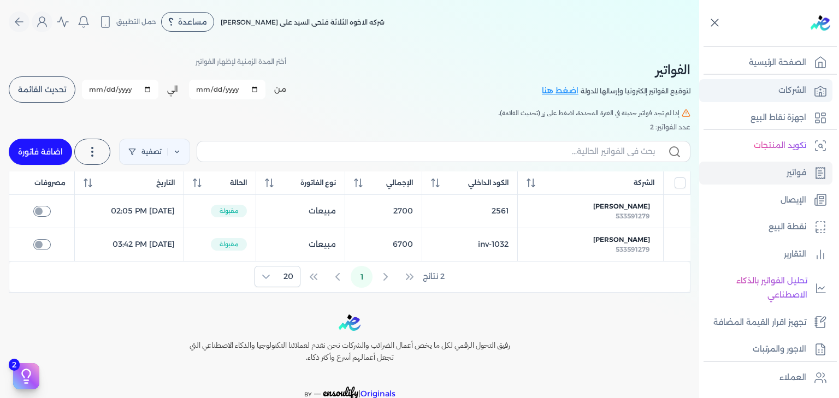
click at [814, 90] on icon at bounding box center [820, 90] width 13 height 13
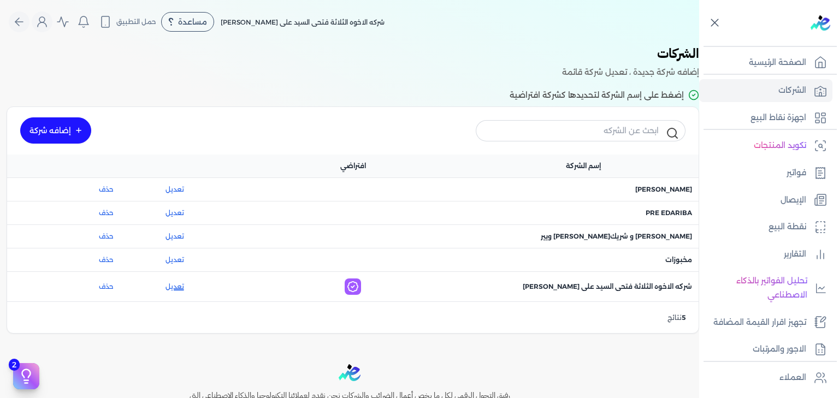
click at [181, 285] on link "تعديل" at bounding box center [174, 287] width 87 height 10
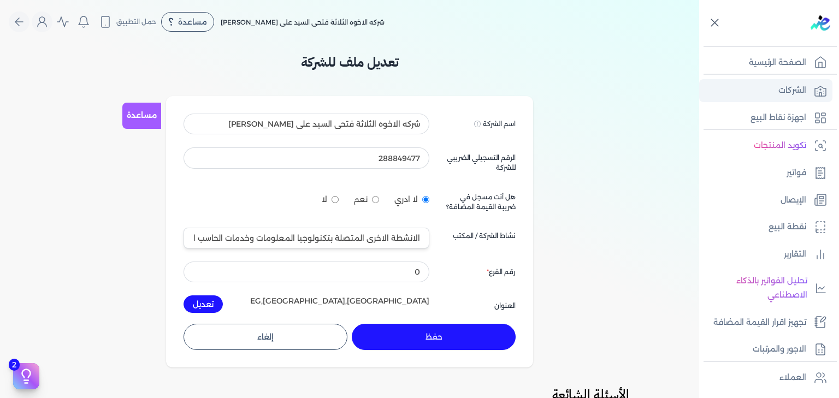
click at [795, 84] on p "الشركات" at bounding box center [793, 91] width 28 height 14
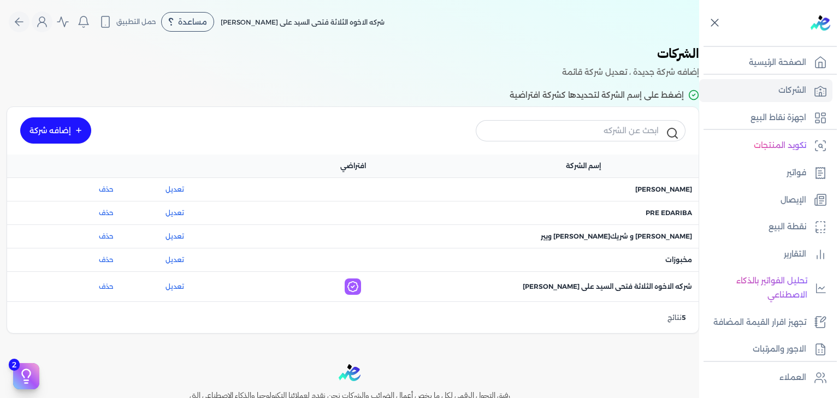
click at [676, 57] on h3 "الشركات" at bounding box center [349, 55] width 699 height 22
drag, startPoint x: 676, startPoint y: 57, endPoint x: 602, endPoint y: 76, distance: 76.9
click at [602, 76] on div "الشركات إضافه شركة جديدة ، تعديل شركة قائمة" at bounding box center [349, 62] width 699 height 36
click at [719, 15] on div at bounding box center [771, 23] width 135 height 46
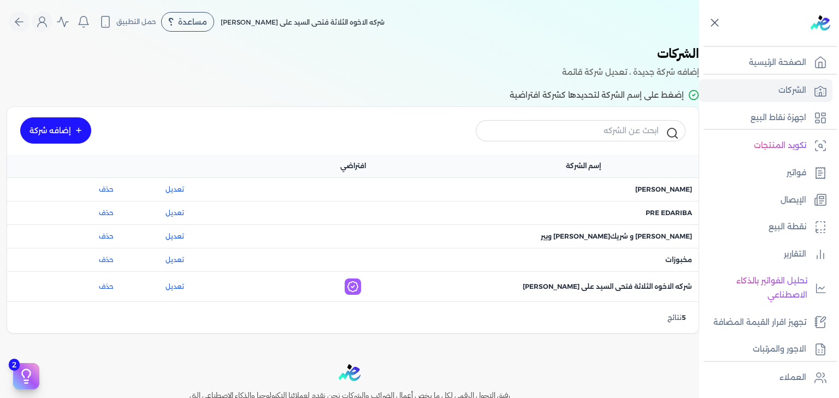
click at [712, 20] on icon at bounding box center [714, 23] width 7 height 7
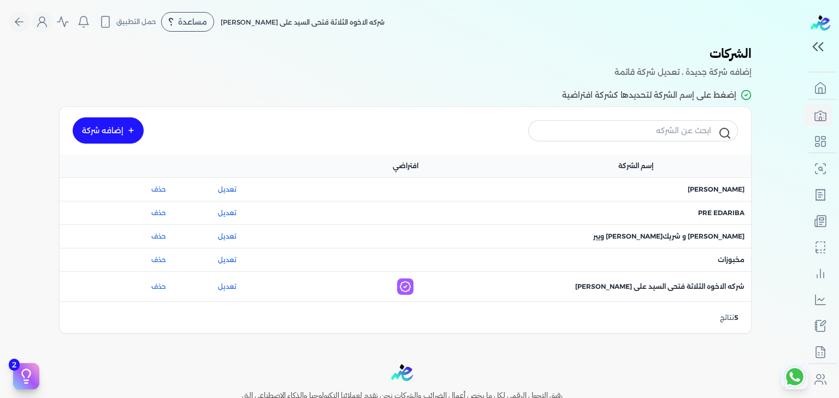
click at [122, 143] on link "إضافه شركة" at bounding box center [108, 130] width 71 height 26
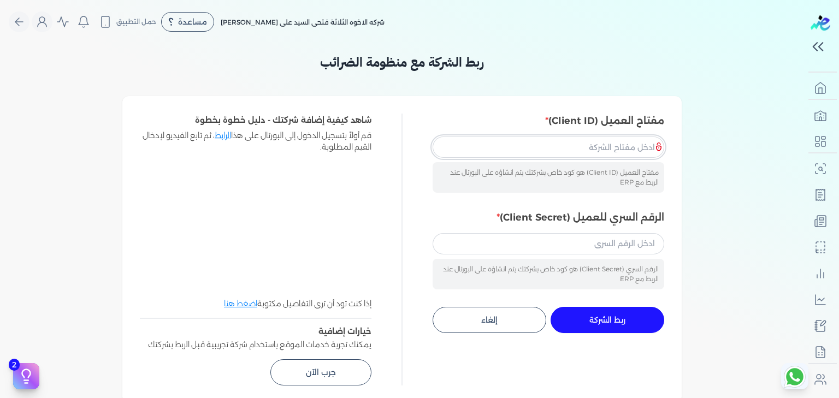
click at [610, 146] on input "مفتاح العميل (Client ID)" at bounding box center [549, 147] width 232 height 21
type input "[EMAIL_ADDRESS][DOMAIN_NAME]"
click at [651, 127] on label "مفتاح العميل (Client ID)" at bounding box center [549, 121] width 232 height 14
click at [651, 137] on input "[EMAIL_ADDRESS][DOMAIN_NAME]" at bounding box center [549, 147] width 232 height 21
click at [634, 135] on div "مفتاح العميل (Client ID) [EMAIL_ADDRESS][DOMAIN_NAME] مفتاح العميل (Client ID) …" at bounding box center [549, 153] width 232 height 79
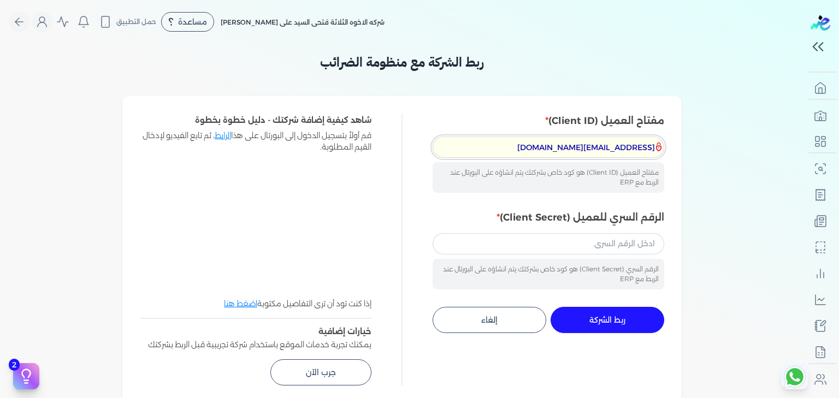
click at [632, 139] on input "[EMAIL_ADDRESS][DOMAIN_NAME]" at bounding box center [549, 147] width 232 height 21
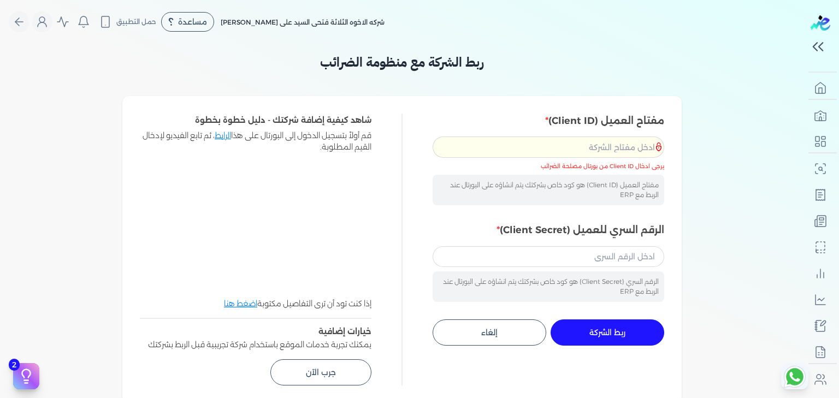
click at [646, 79] on div "ربط الشركة مع منظومة الضرائب مفتاح العميل (Client ID) مفتاح العميل (Client ID) …" at bounding box center [401, 227] width 559 height 351
click at [622, 263] on input "الرقم السري للعميل (Client Secret)" at bounding box center [549, 256] width 232 height 21
click at [577, 150] on input "مفتاح العميل (Client ID)" at bounding box center [549, 147] width 232 height 21
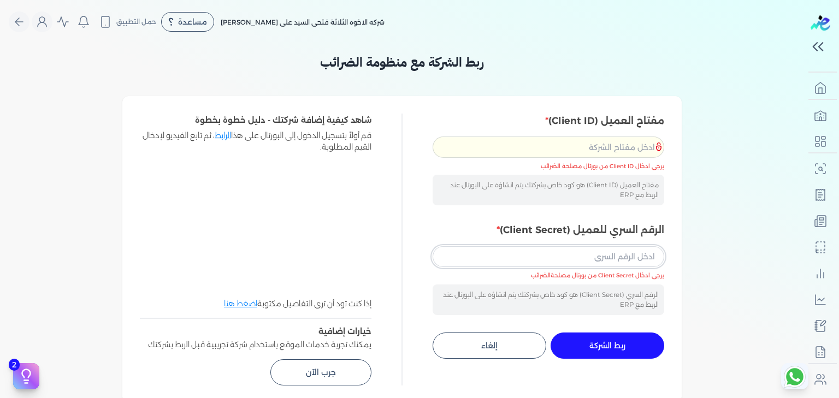
click at [474, 261] on input "الرقم السري للعميل (Client Secret)" at bounding box center [549, 256] width 232 height 21
click at [630, 73] on div "ربط الشركة مع منظومة الضرائب مفتاح العميل (Client ID) مفتاح العميل (Client ID) …" at bounding box center [401, 227] width 559 height 351
click at [99, 149] on div "ربط الشركة مع منظومة الضرائب مفتاح العميل (Client ID) مفتاح العميل (Client ID) …" at bounding box center [402, 366] width 804 height 629
click at [608, 142] on input "مفتاح العميل (Client ID)" at bounding box center [549, 147] width 232 height 21
click at [448, 250] on input "الرقم السري للعميل (Client Secret)" at bounding box center [549, 256] width 232 height 21
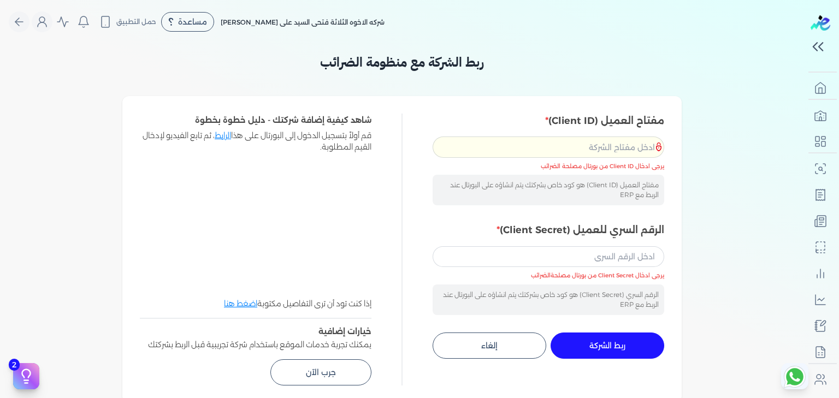
click at [775, 44] on div "Toggle Navigation الاسعار العمولات مساعدة خدمة العملاء دليل المستخدم تسجيل الدخ…" at bounding box center [402, 199] width 804 height 398
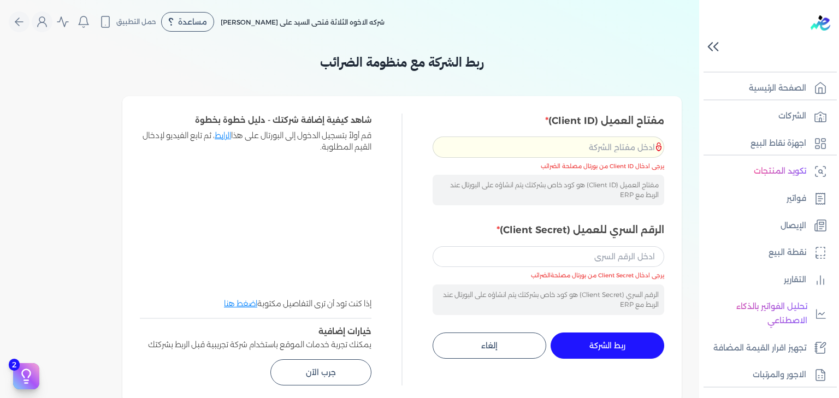
click at [717, 48] on icon at bounding box center [713, 46] width 19 height 19
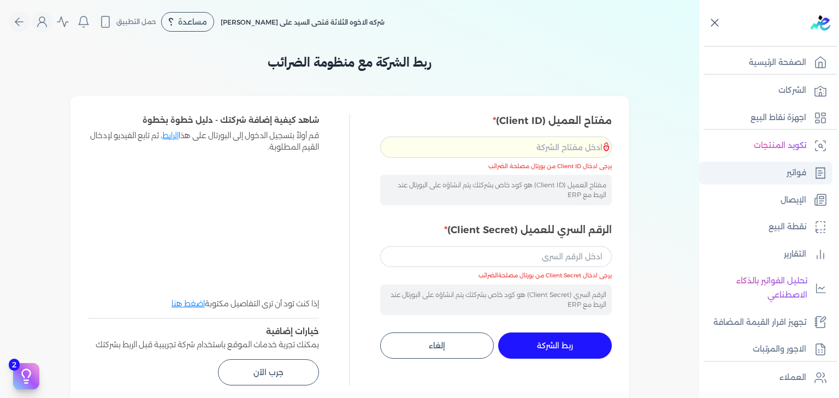
click at [797, 178] on p "فواتير" at bounding box center [797, 173] width 20 height 14
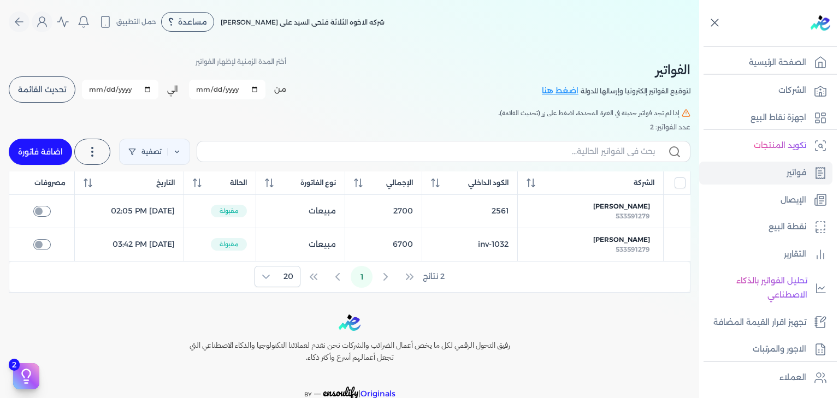
click at [74, 94] on button "تحديث القائمة" at bounding box center [42, 89] width 67 height 26
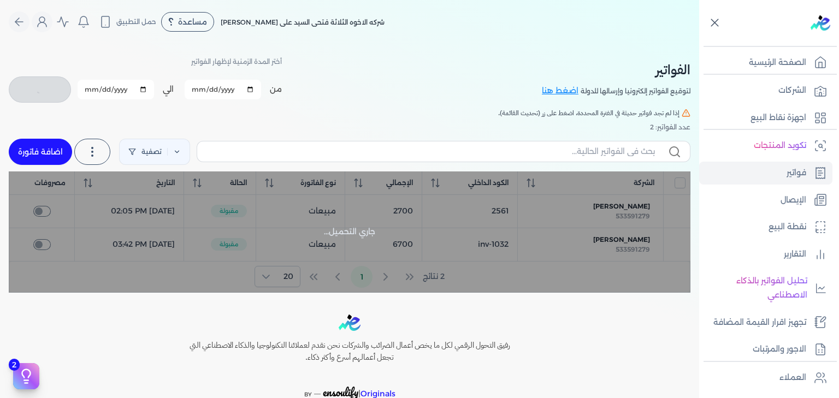
checkbox input "false"
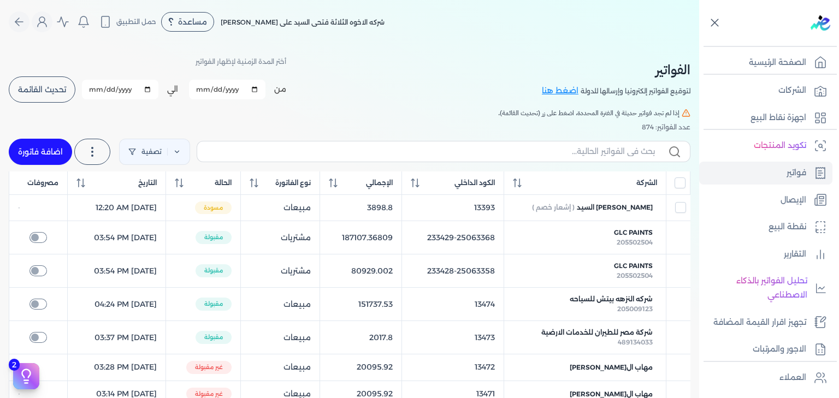
click at [704, 24] on div at bounding box center [771, 23] width 135 height 46
click at [713, 21] on icon at bounding box center [714, 23] width 7 height 7
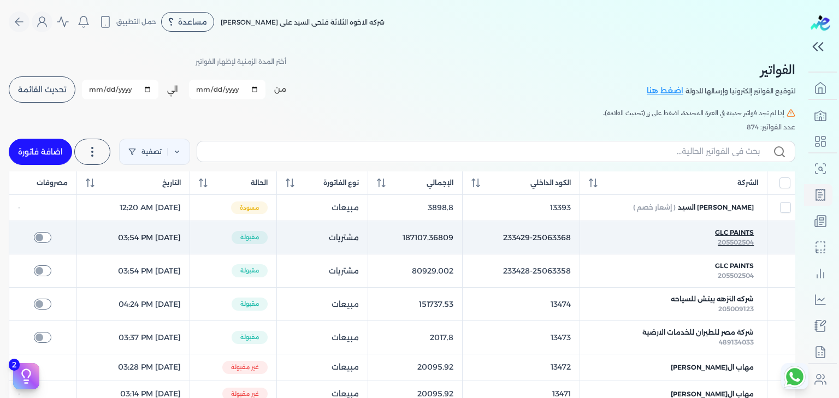
click at [734, 232] on span "GLC Paints" at bounding box center [734, 233] width 39 height 10
checkbox input "false"
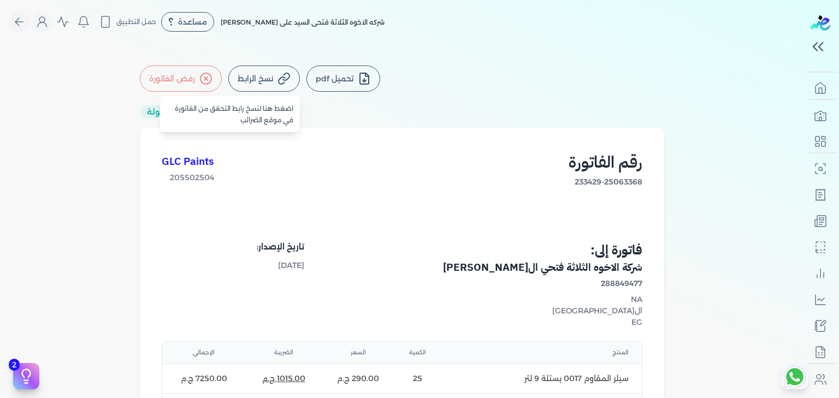
click at [269, 82] on button "نسخ الرابط" at bounding box center [264, 79] width 72 height 26
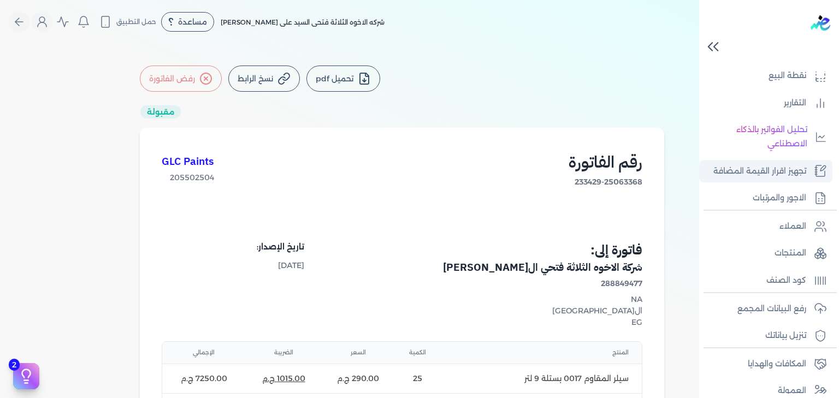
scroll to position [216, 0]
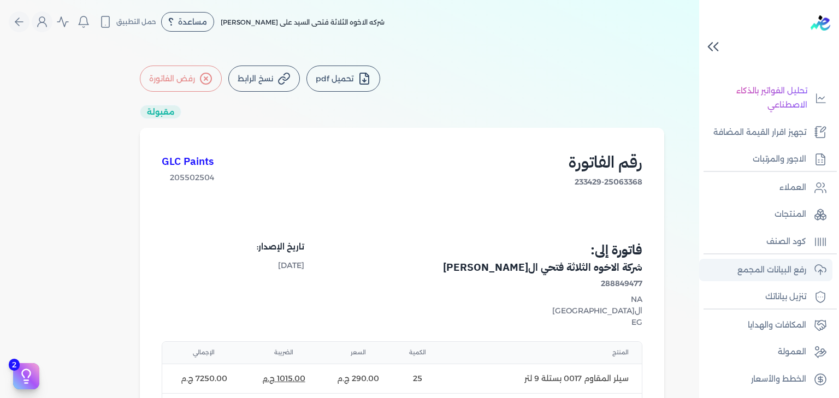
click at [785, 269] on p "رفع البيانات المجمع" at bounding box center [772, 270] width 69 height 14
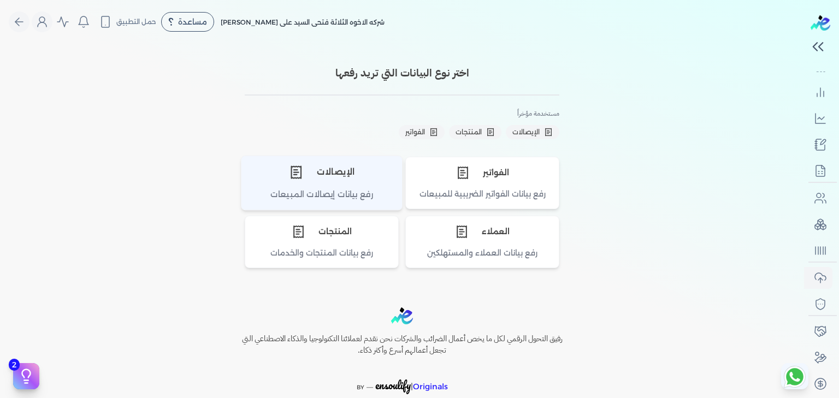
scroll to position [181, 0]
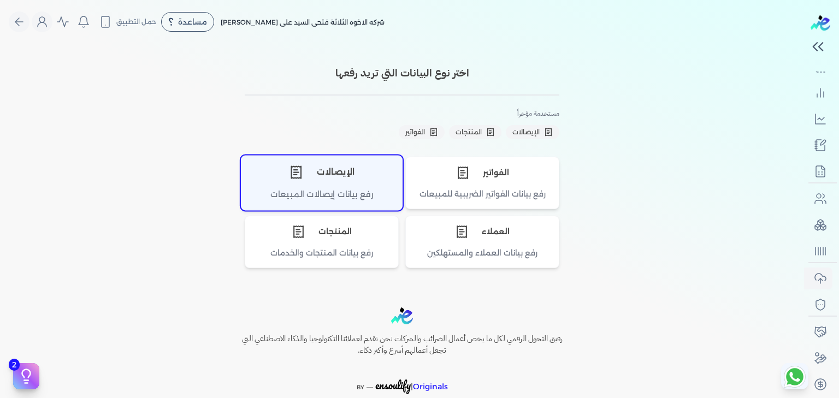
click at [366, 188] on div "رفع بيانات إيصالات المبيعات" at bounding box center [321, 198] width 161 height 21
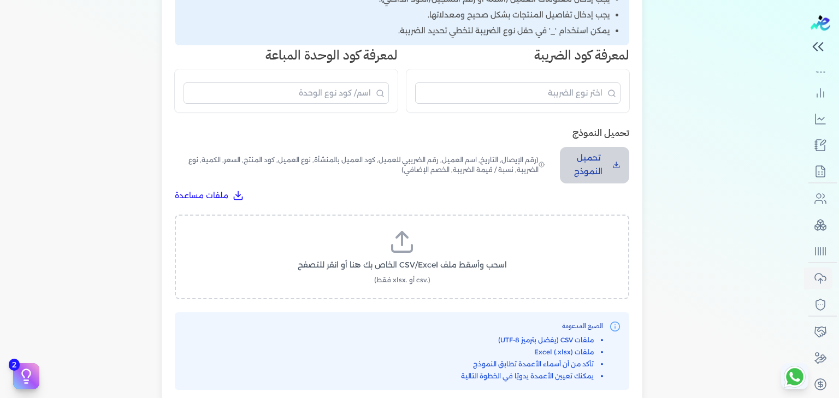
scroll to position [258, 0]
click at [587, 162] on p "تحميل النموذج" at bounding box center [588, 165] width 39 height 28
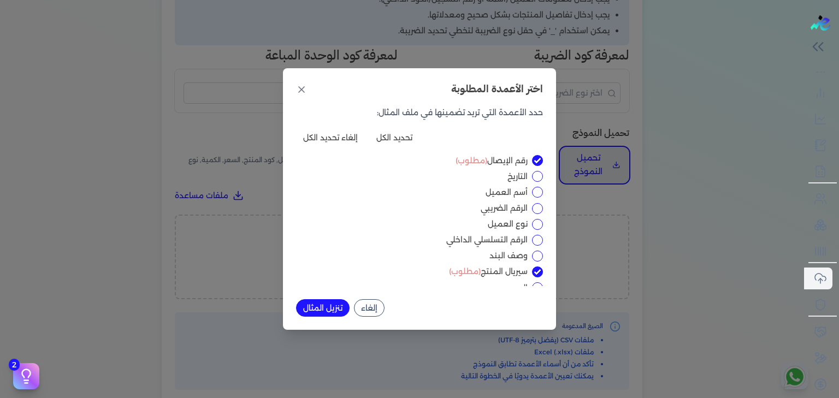
scroll to position [75, 0]
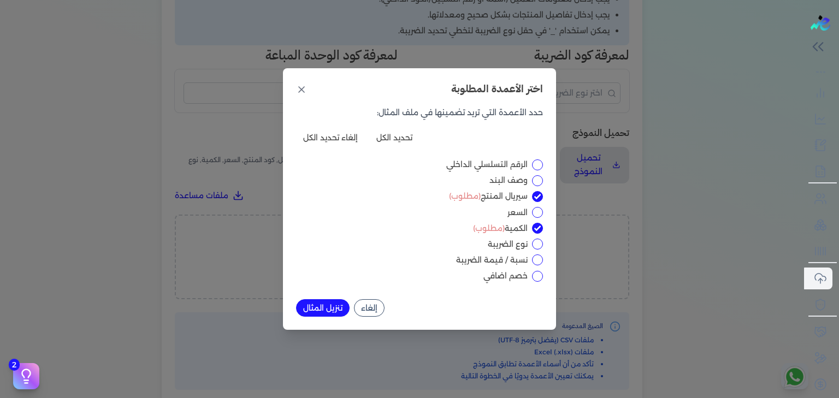
click at [303, 95] on div "اختر الأعمدة المطلوبة" at bounding box center [419, 89] width 247 height 16
click at [303, 89] on icon at bounding box center [301, 89] width 11 height 11
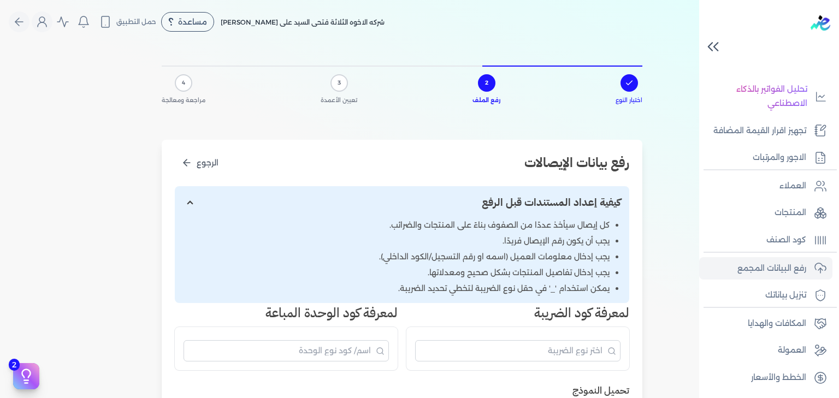
scroll to position [186, 0]
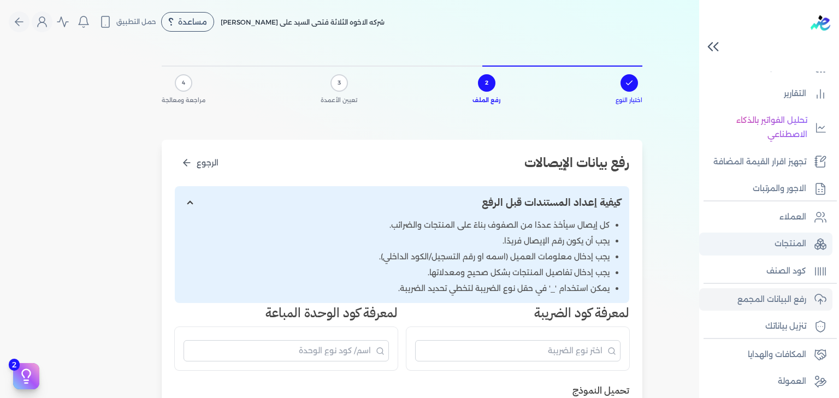
click at [782, 238] on p "المنتجات" at bounding box center [791, 244] width 32 height 14
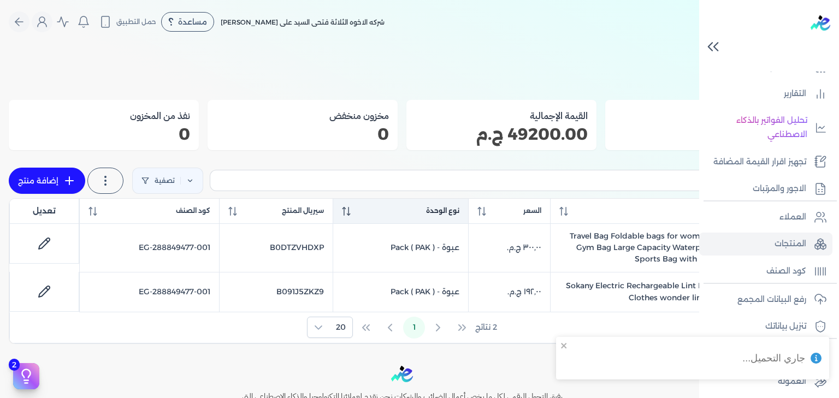
scroll to position [181, 0]
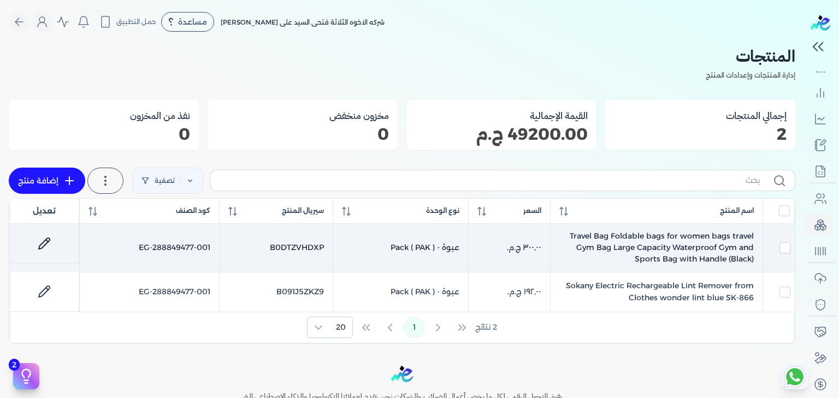
click at [220, 249] on td "Travel Bag Foldable bags for women bags travel Gym Bag Large Capacity Waterproo…" at bounding box center [150, 248] width 140 height 48
checkbox input "true"
checkbox input "false"
click at [50, 234] on link at bounding box center [44, 244] width 26 height 26
select select "EGS"
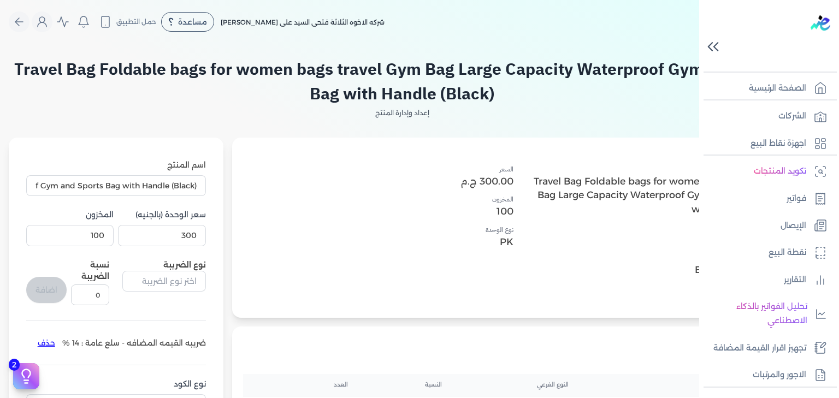
click at [713, 47] on icon at bounding box center [713, 46] width 19 height 19
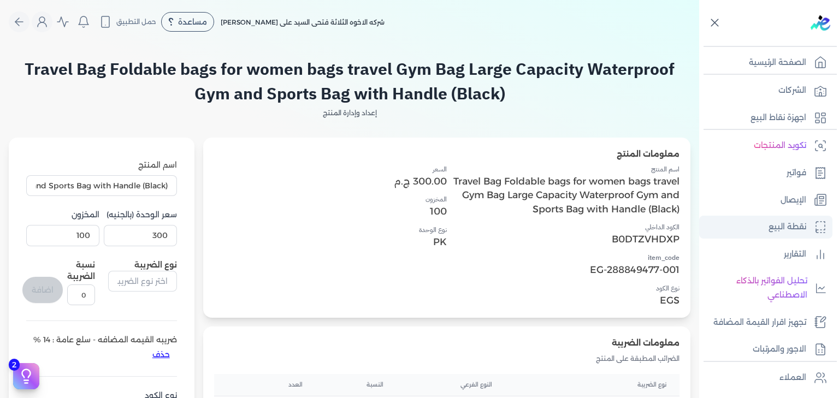
scroll to position [190, 0]
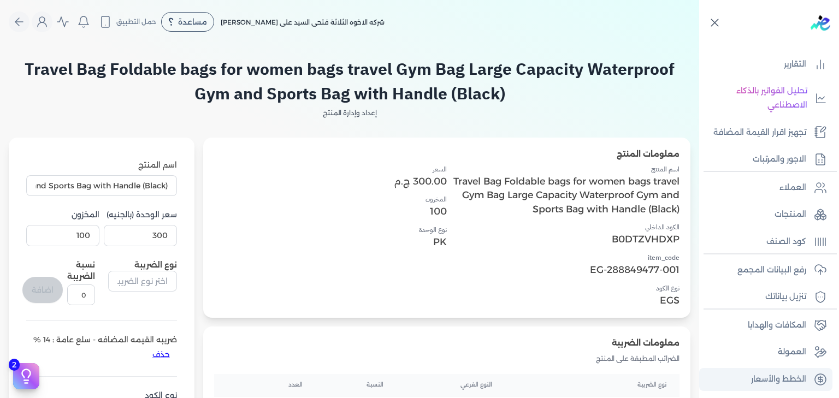
click at [765, 382] on p "الخطط والأسعار" at bounding box center [778, 380] width 55 height 14
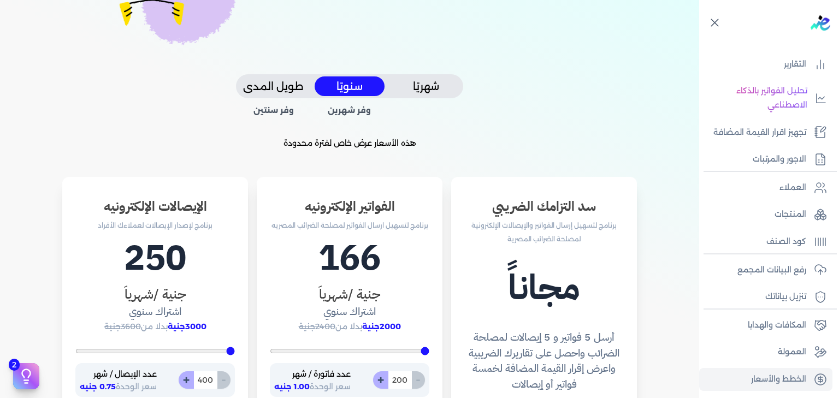
scroll to position [201, 0]
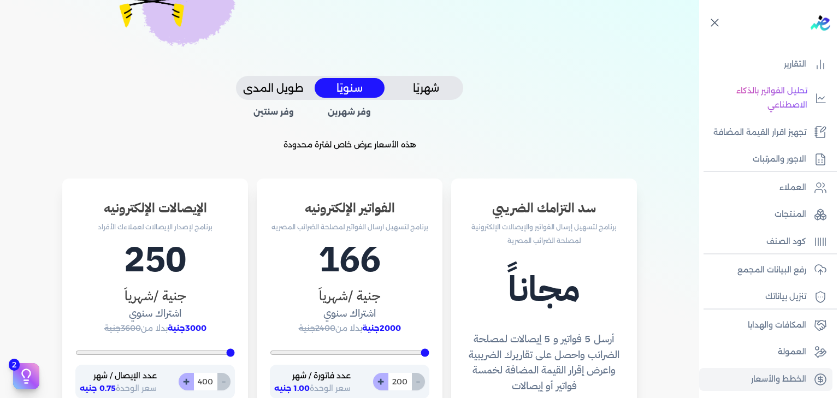
click at [444, 91] on button "شهريًا" at bounding box center [426, 88] width 70 height 20
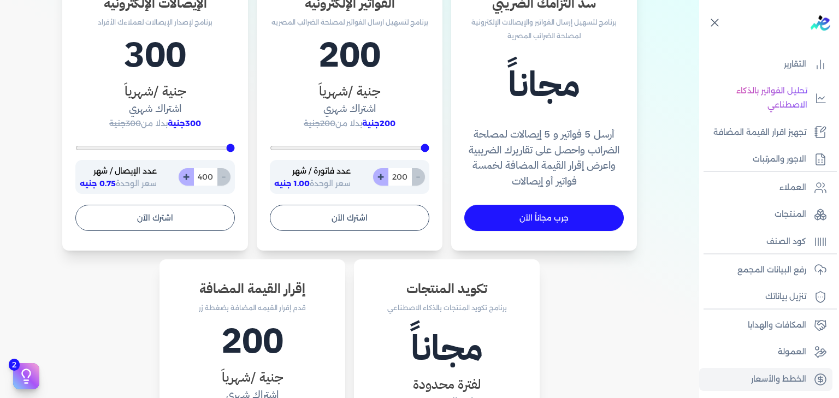
scroll to position [406, 0]
click at [158, 59] on h1 "300" at bounding box center [155, 54] width 160 height 52
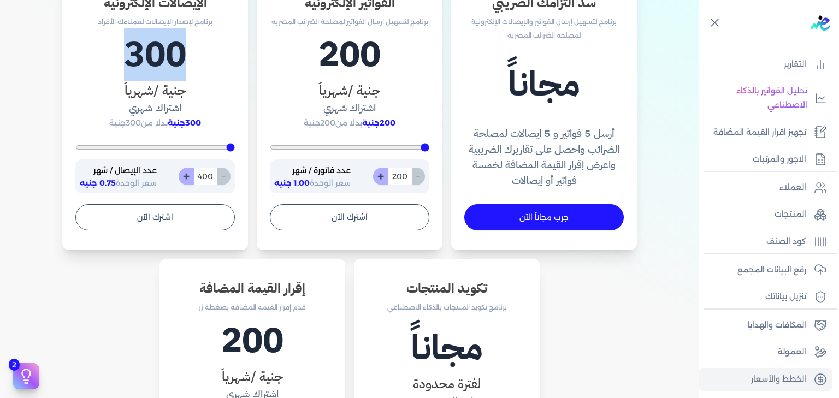
click at [158, 59] on h1 "300" at bounding box center [155, 54] width 160 height 52
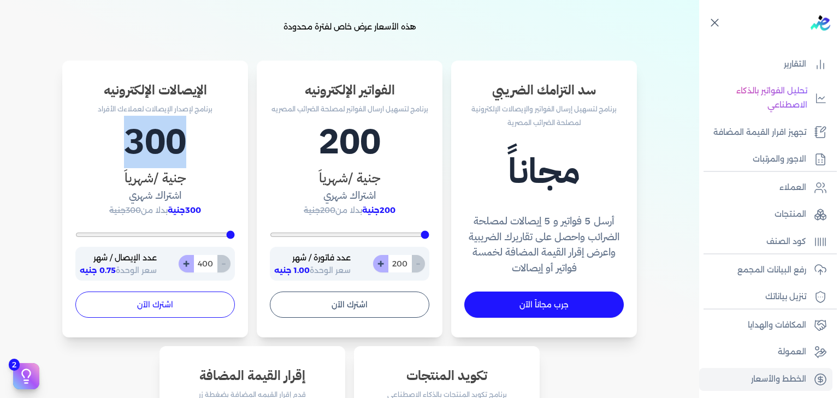
click at [162, 310] on button "اشترك الآن" at bounding box center [155, 305] width 160 height 26
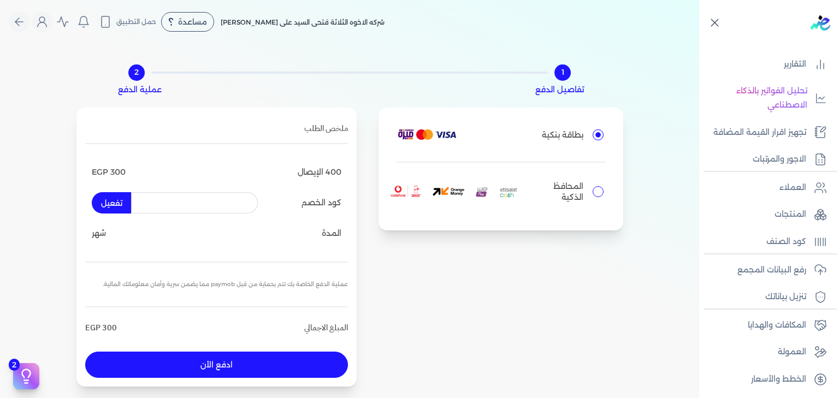
click at [571, 194] on p "المحافظ الذكية" at bounding box center [557, 192] width 51 height 22
click at [593, 194] on input "المحافظ الذكية" at bounding box center [598, 191] width 11 height 11
radio input "true"
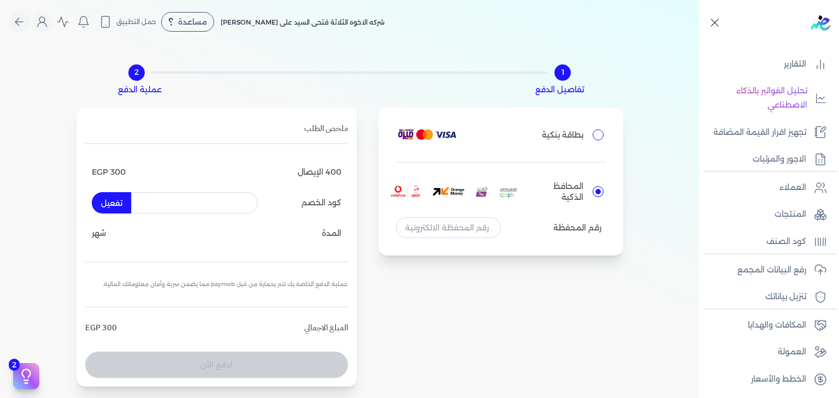
drag, startPoint x: 564, startPoint y: 140, endPoint x: 160, endPoint y: 199, distance: 409.1
click at [160, 199] on div "بطاقة بنكية المحافظ الذكية رقم المحفظة ملخص الطلب 400 الإيصال EGP 300 كود الخصم…" at bounding box center [349, 247] width 547 height 279
click at [160, 199] on input "text" at bounding box center [194, 202] width 127 height 21
click at [593, 139] on input "بطاقة بنكية" at bounding box center [598, 134] width 11 height 11
radio input "true"
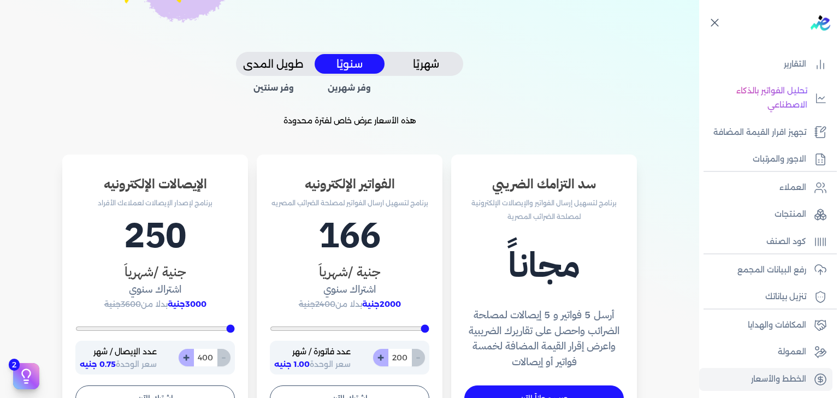
scroll to position [288, 0]
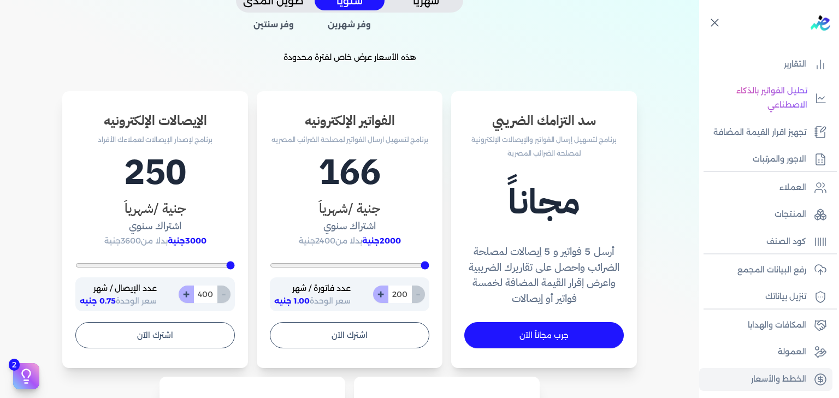
click at [588, 258] on h4 "أرسل 5 فواتير و 5 إيصالات لمصلحة الضرائب واحصل على تقاريرك الضريبية واعرض إقرار…" at bounding box center [544, 275] width 160 height 63
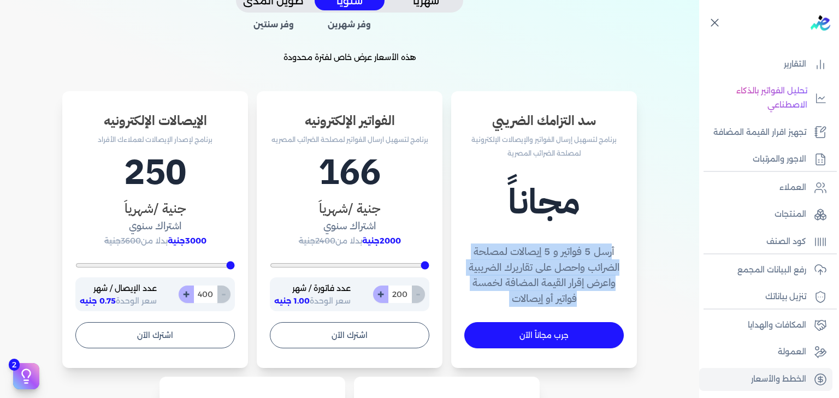
click at [588, 258] on h4 "أرسل 5 فواتير و 5 إيصالات لمصلحة الضرائب واحصل على تقاريرك الضريبية واعرض إقرار…" at bounding box center [544, 275] width 160 height 63
click at [547, 267] on h4 "أرسل 5 فواتير و 5 إيصالات لمصلحة الضرائب واحصل على تقاريرك الضريبية واعرض إقرار…" at bounding box center [544, 275] width 160 height 63
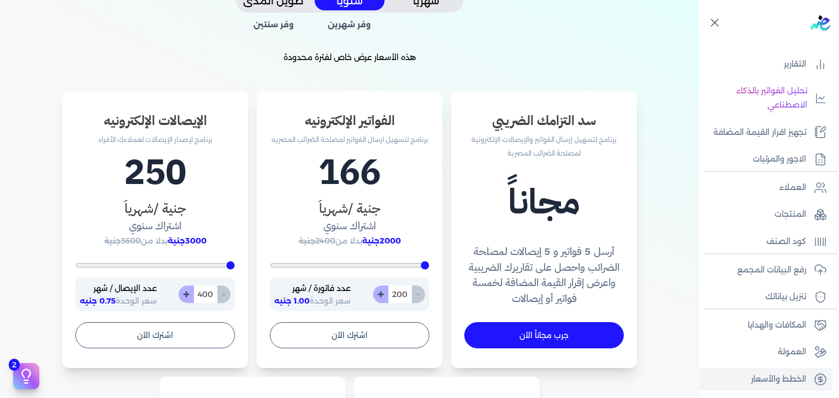
scroll to position [260, 0]
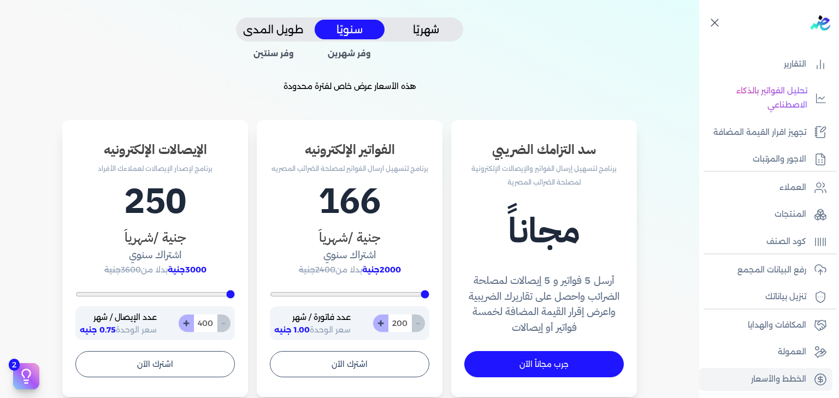
click at [426, 31] on button "شهريًا" at bounding box center [426, 30] width 70 height 20
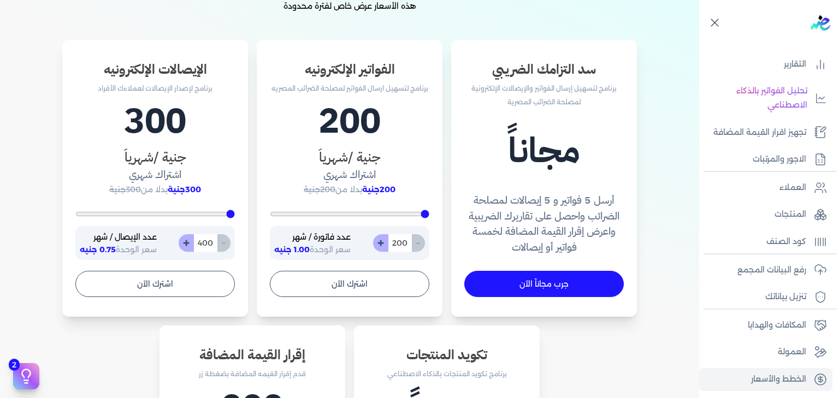
scroll to position [340, 0]
click at [211, 246] on input "400" at bounding box center [205, 242] width 24 height 17
type input "400"
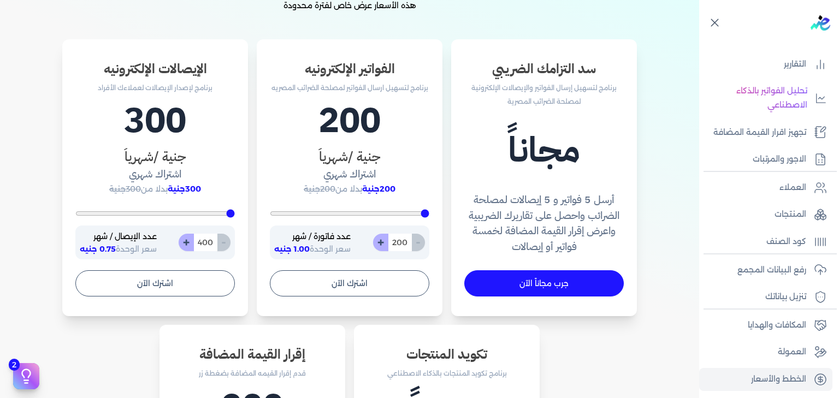
type input "1"
type input "400"
type input "10"
type input "400"
type input "100"
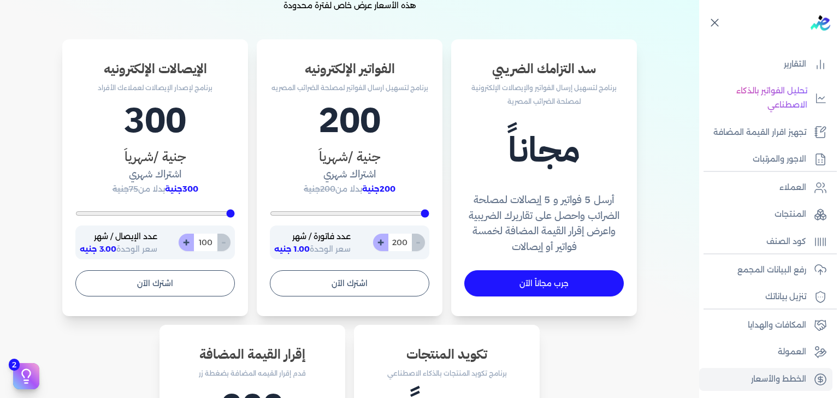
type input "1000"
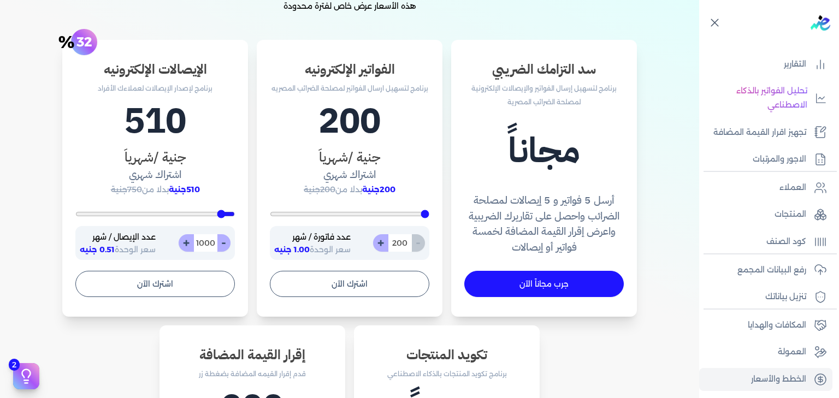
scroll to position [339, 0]
drag, startPoint x: 115, startPoint y: 249, endPoint x: 91, endPoint y: 249, distance: 24.0
click at [91, 249] on span "0.51 جنيه" at bounding box center [97, 250] width 35 height 10
click at [89, 146] on h1 "510" at bounding box center [155, 122] width 160 height 52
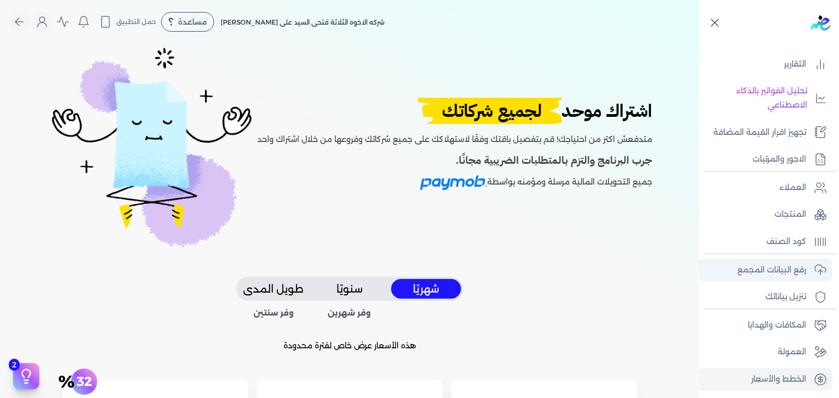
click at [756, 266] on p "رفع البيانات المجمع" at bounding box center [772, 270] width 69 height 14
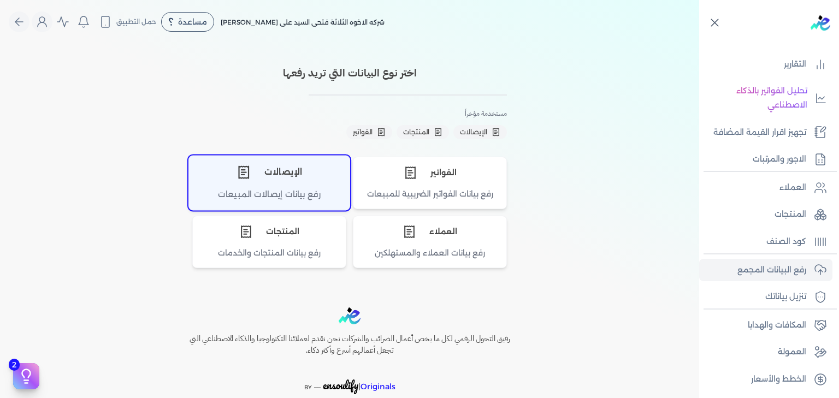
click at [291, 192] on div "رفع بيانات إيصالات المبيعات" at bounding box center [269, 198] width 161 height 21
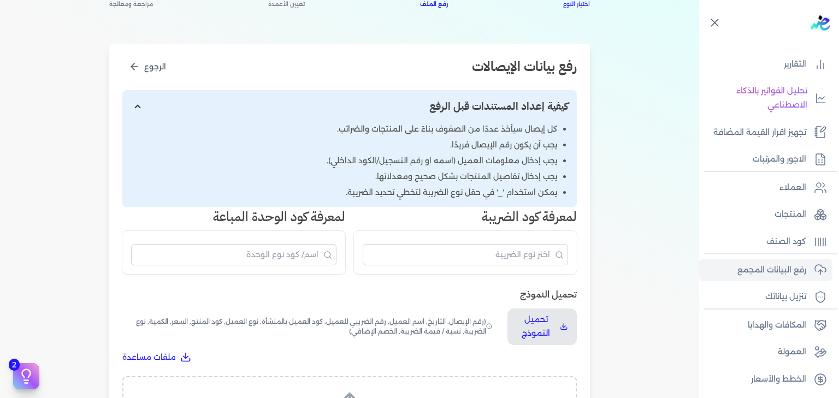
scroll to position [96, 0]
click at [137, 107] on input "إظهار/إخفاء التعليمات" at bounding box center [349, 107] width 455 height 33
checkbox input "false"
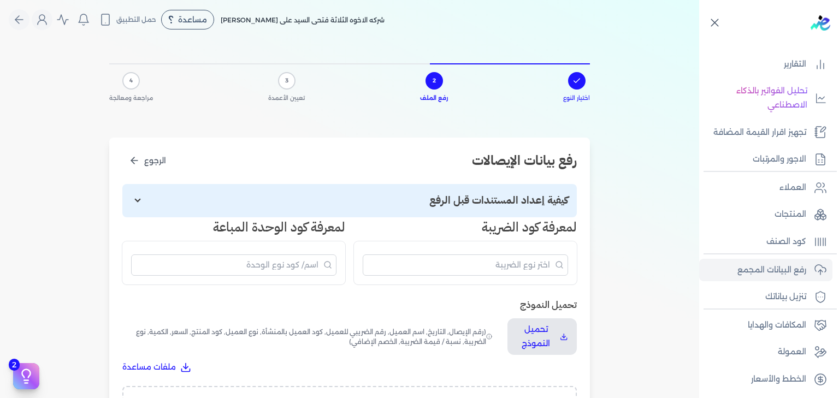
scroll to position [0, 0]
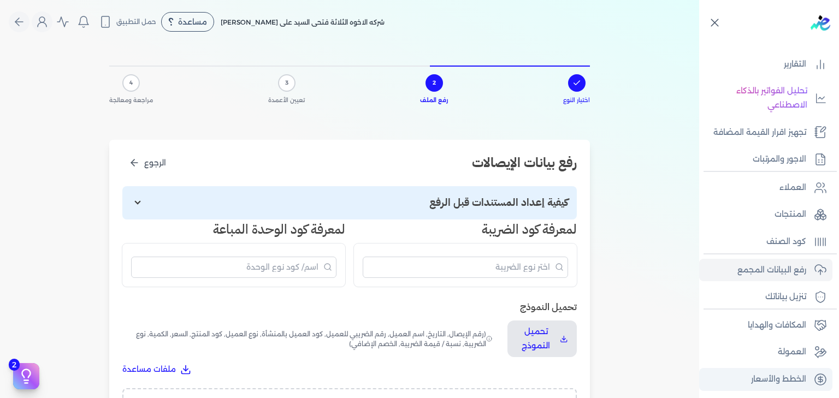
click at [766, 380] on p "الخطط والأسعار" at bounding box center [778, 380] width 55 height 14
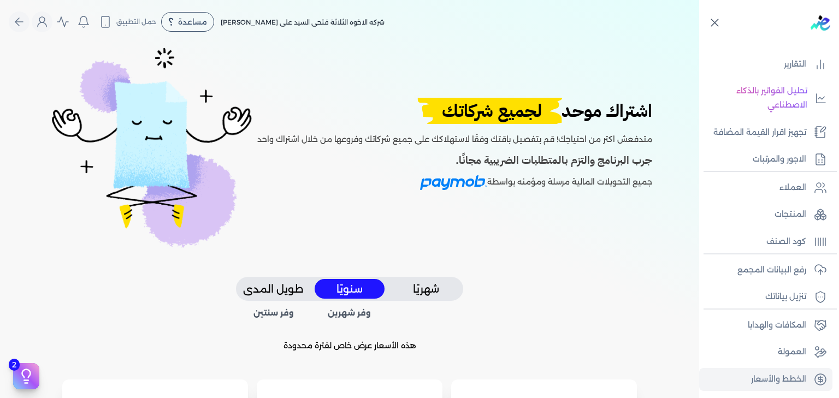
click at [592, 117] on h2 "اشتراك موحد لجميع شركاتك" at bounding box center [454, 111] width 395 height 26
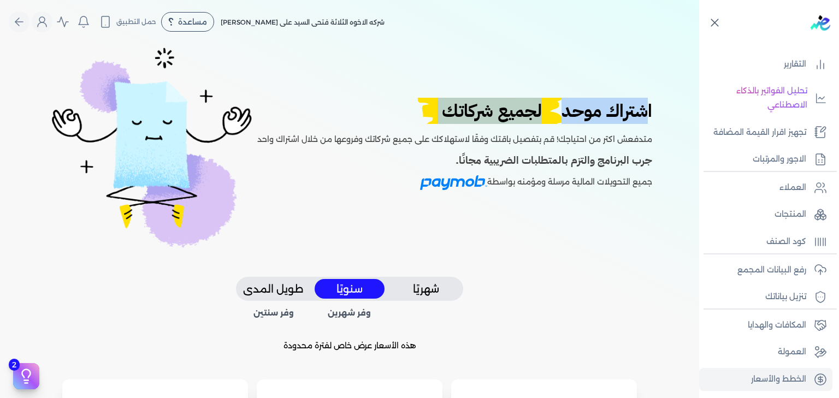
click at [592, 117] on h2 "اشتراك موحد لجميع شركاتك" at bounding box center [454, 111] width 395 height 26
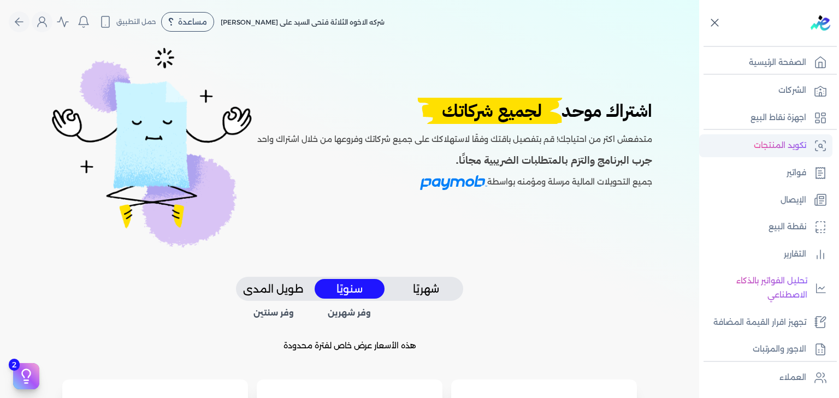
click at [773, 139] on p "تكويد المنتجات" at bounding box center [780, 146] width 52 height 14
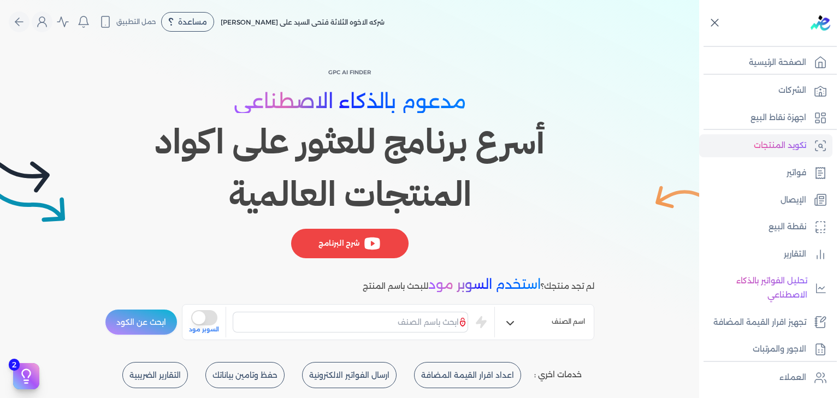
click at [714, 20] on icon at bounding box center [715, 23] width 14 height 14
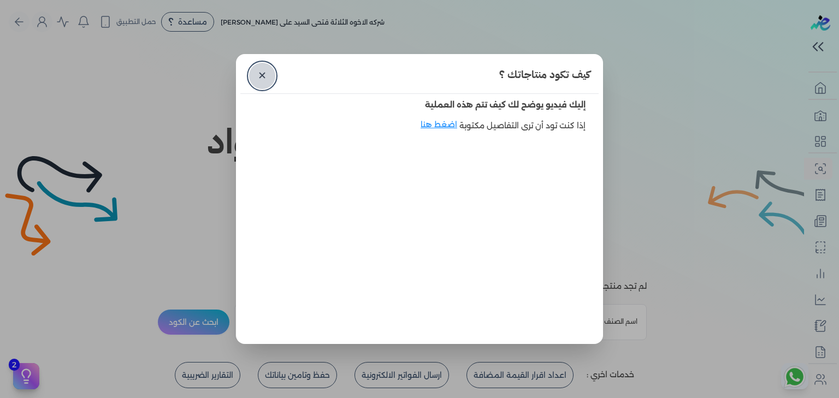
click at [264, 74] on link "✕" at bounding box center [262, 76] width 26 height 26
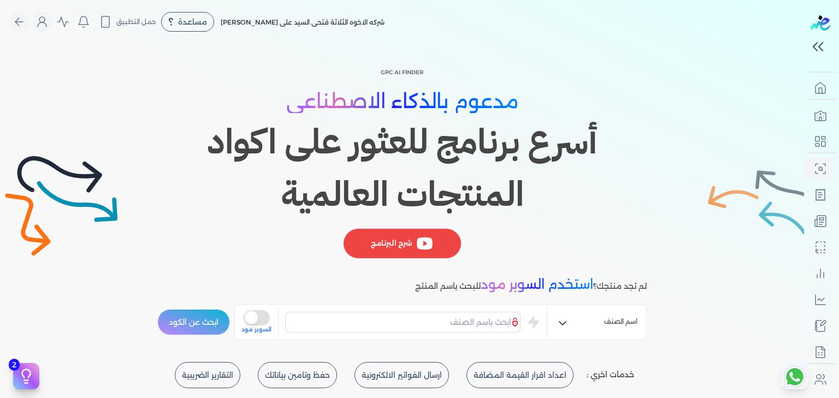
click at [528, 144] on h1 "أسرع برنامج للعثور على اكواد المنتجات العالمية" at bounding box center [402, 168] width 490 height 105
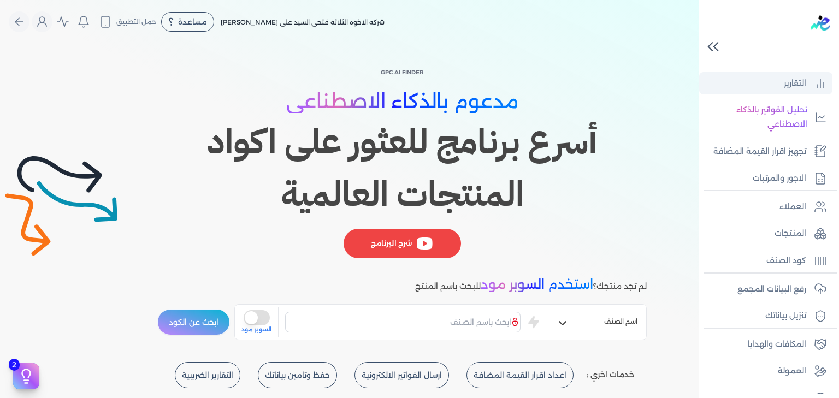
scroll to position [216, 0]
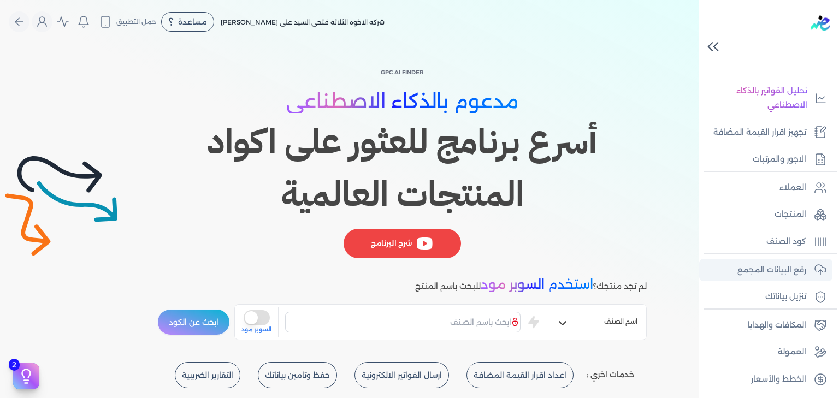
click at [792, 275] on p "رفع البيانات المجمع" at bounding box center [772, 270] width 69 height 14
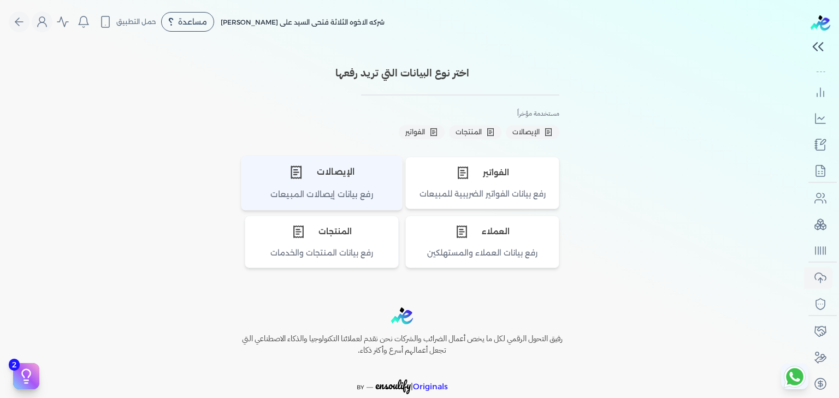
scroll to position [181, 0]
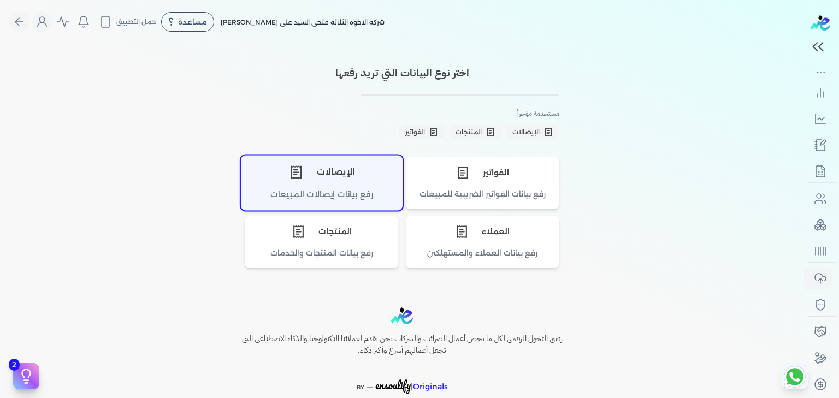
click at [322, 185] on div "الإيصالات" at bounding box center [321, 172] width 161 height 33
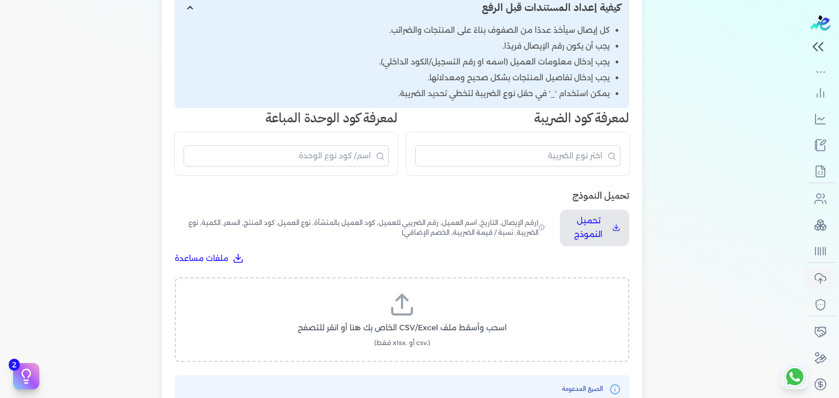
scroll to position [196, 0]
click at [590, 220] on p "تحميل النموذج" at bounding box center [588, 228] width 39 height 28
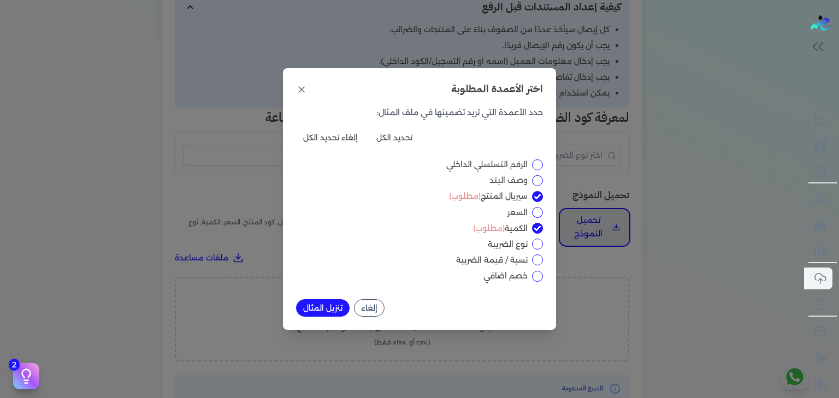
scroll to position [0, 0]
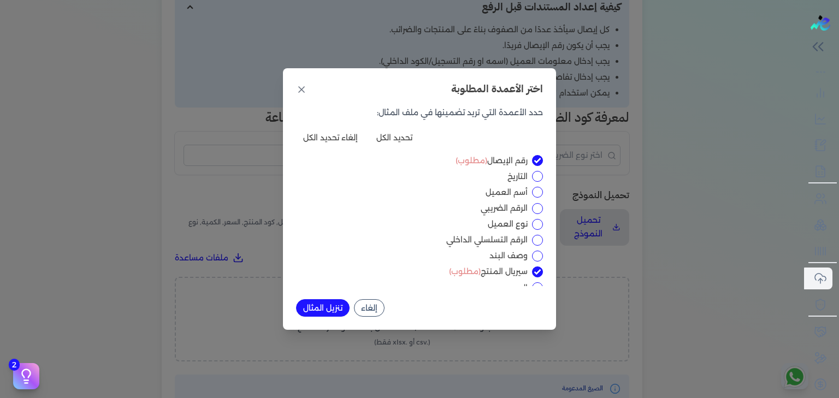
click at [403, 136] on button "تحديد الكل" at bounding box center [394, 137] width 50 height 17
checkbox input "true"
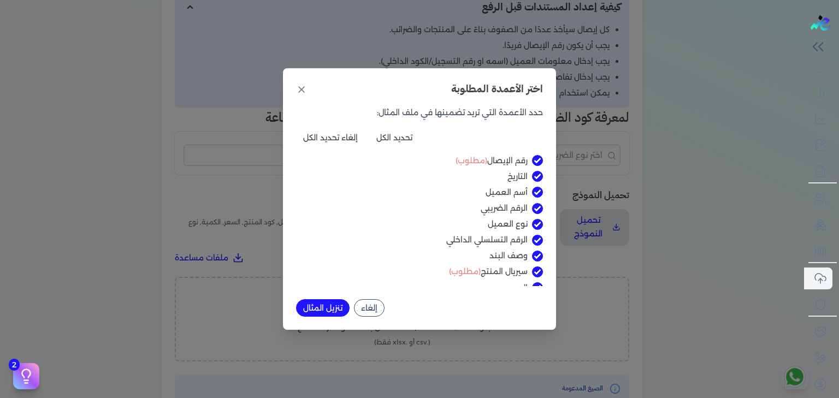
checkbox input "true"
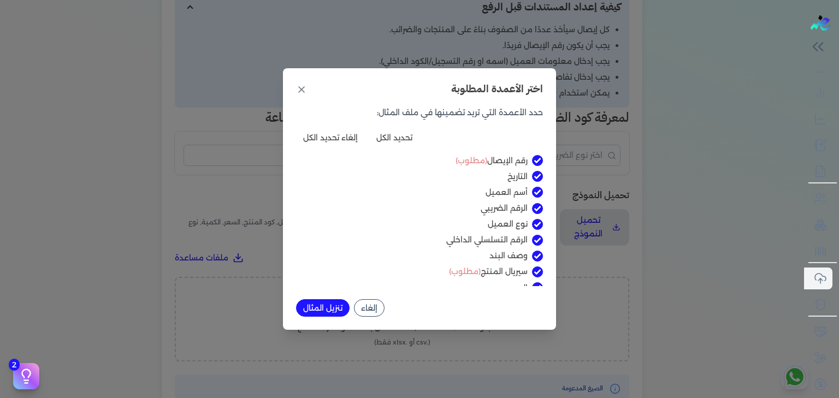
checkbox input "true"
click at [328, 304] on button "تنزيل المثال" at bounding box center [323, 307] width 54 height 17
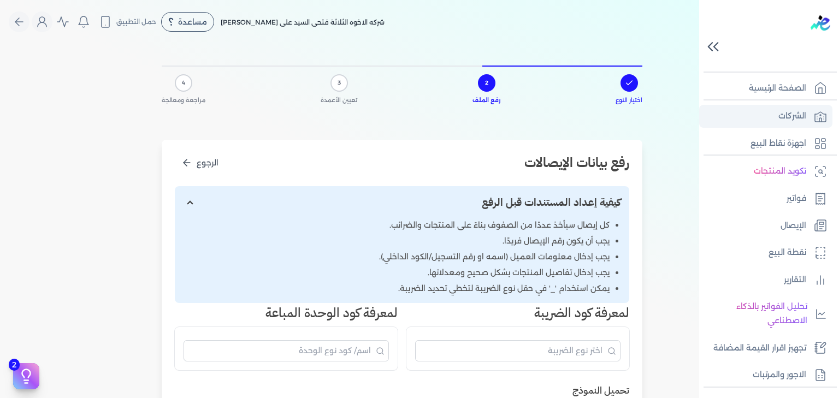
drag, startPoint x: 794, startPoint y: 120, endPoint x: 800, endPoint y: 125, distance: 7.4
click at [794, 121] on p "الشركات" at bounding box center [793, 116] width 28 height 14
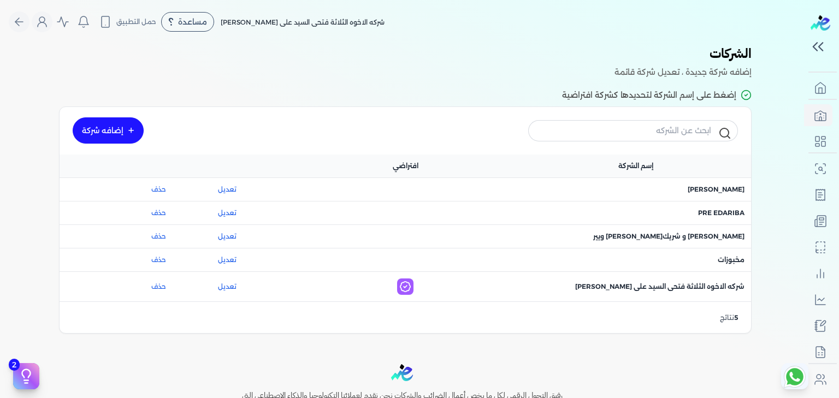
click at [107, 129] on link "إضافه شركة" at bounding box center [108, 130] width 71 height 26
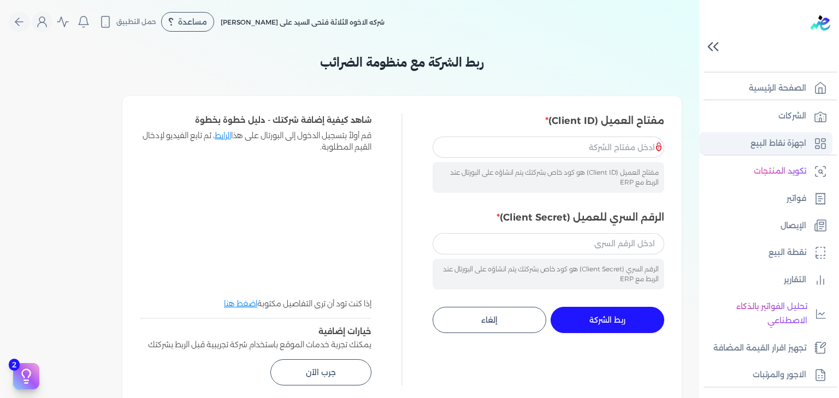
click at [770, 140] on p "اجهزة نقاط البيع" at bounding box center [779, 144] width 56 height 14
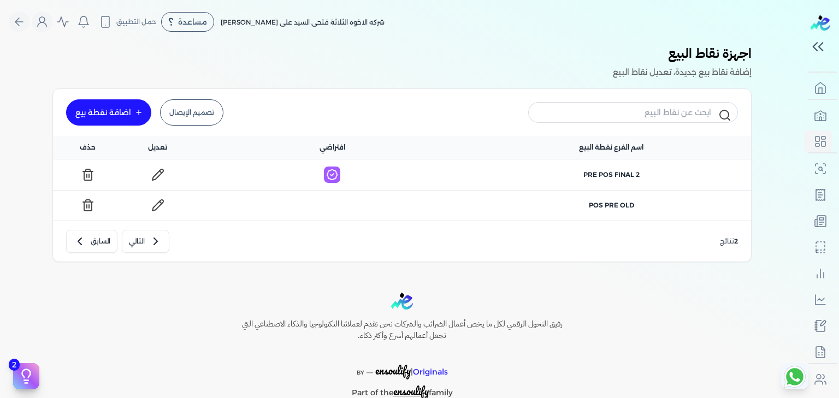
click at [120, 109] on div "اضافة نقطة بيع" at bounding box center [103, 113] width 56 height 8
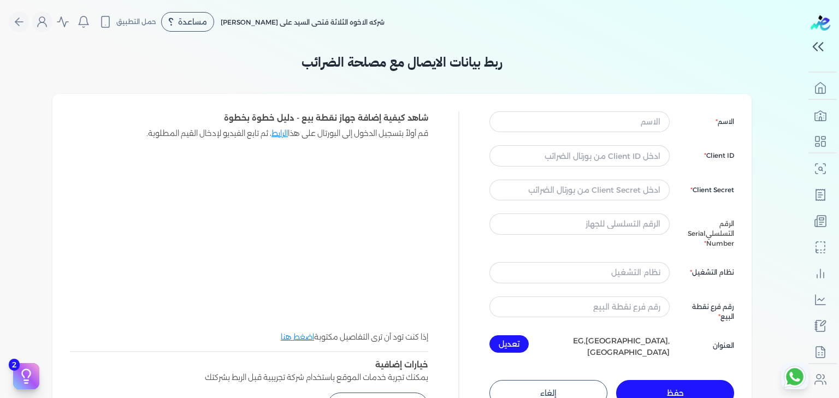
click at [456, 68] on h3 "ربط بيانات الايصال مع مصلحة الضرائب" at bounding box center [401, 62] width 699 height 20
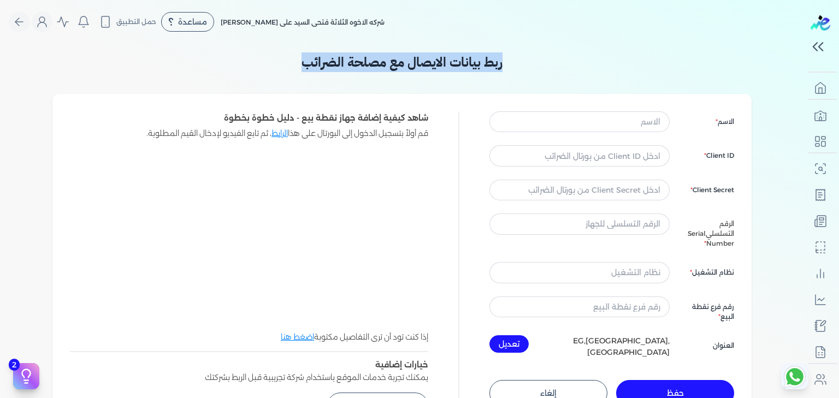
click at [456, 68] on h3 "ربط بيانات الايصال مع مصلحة الضرائب" at bounding box center [401, 62] width 699 height 20
